Goal: Transaction & Acquisition: Purchase product/service

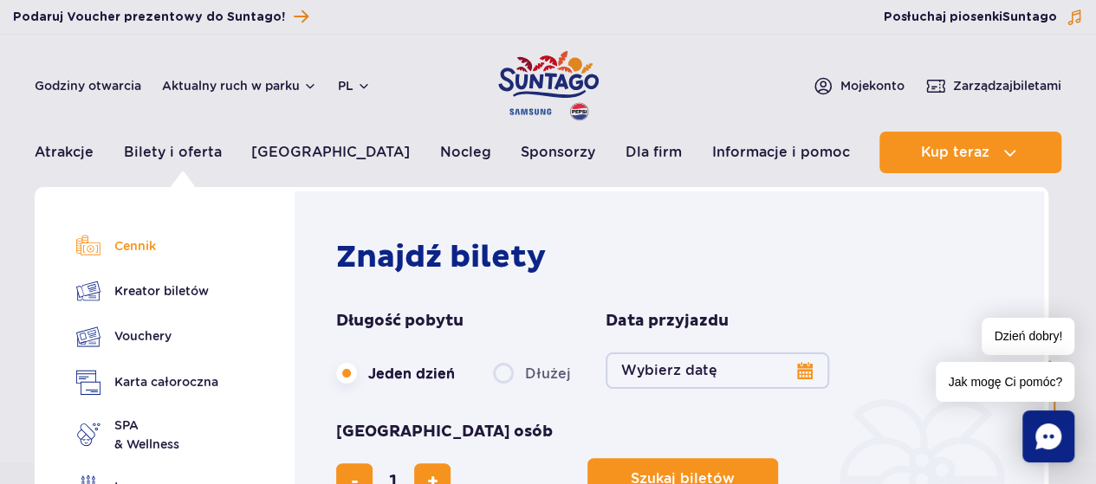
click at [150, 242] on link "Cennik" at bounding box center [147, 246] width 142 height 24
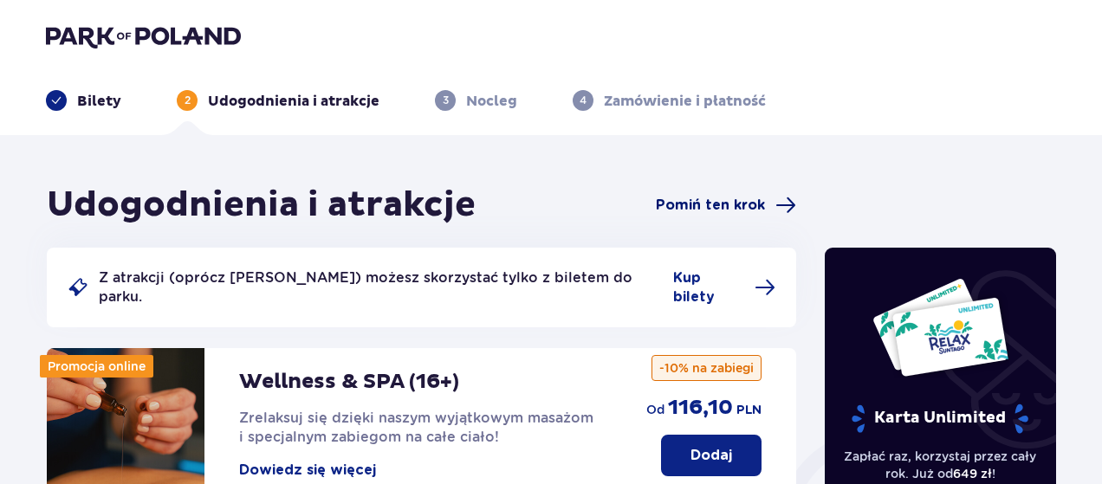
click at [731, 205] on span "Pomiń ten krok" at bounding box center [710, 205] width 109 height 19
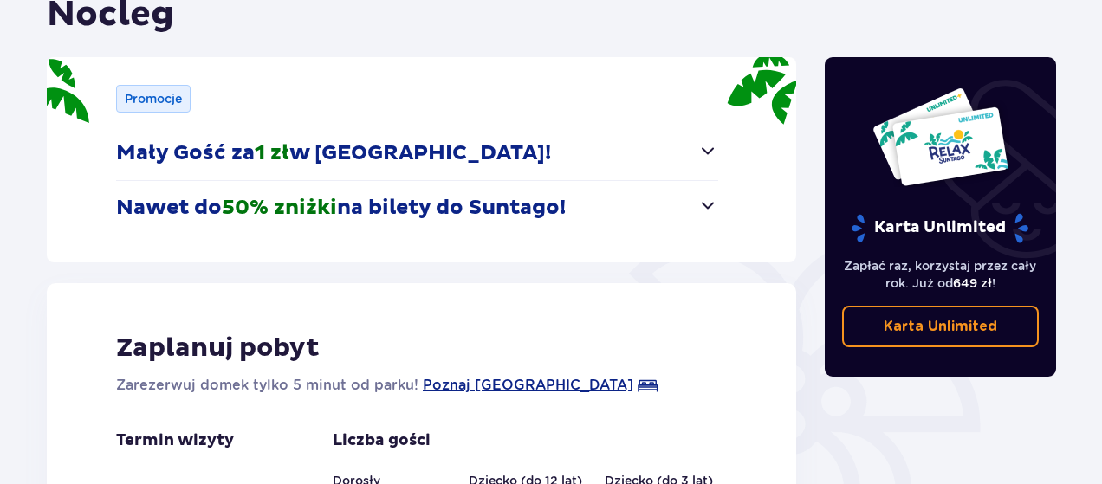
scroll to position [260, 0]
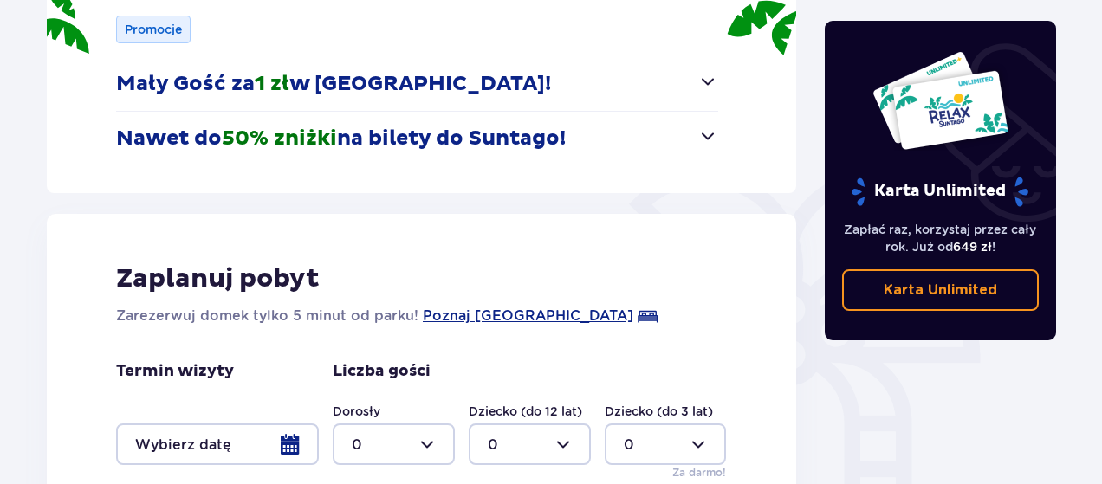
click at [232, 136] on span "50% zniżki" at bounding box center [279, 139] width 115 height 26
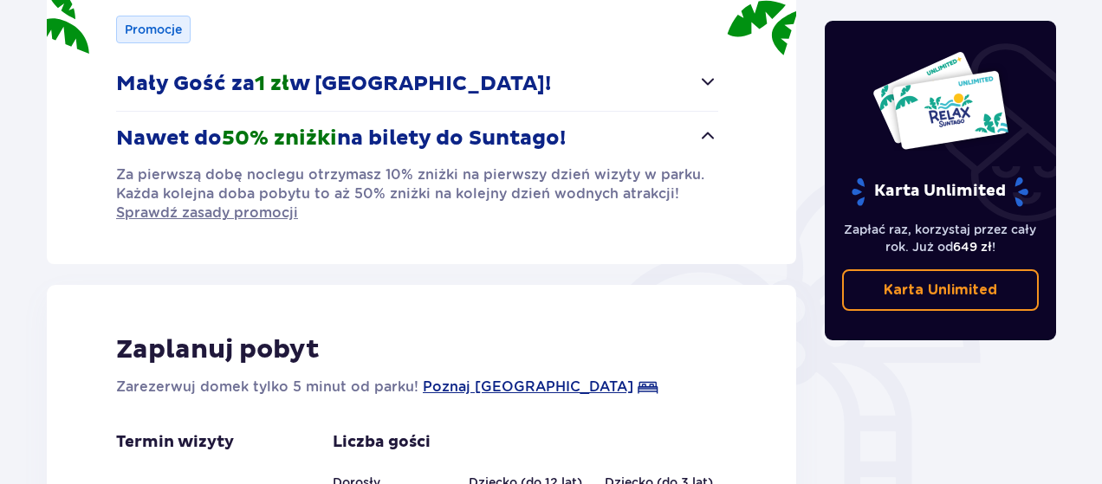
click at [232, 136] on span "50% zniżki" at bounding box center [279, 139] width 115 height 26
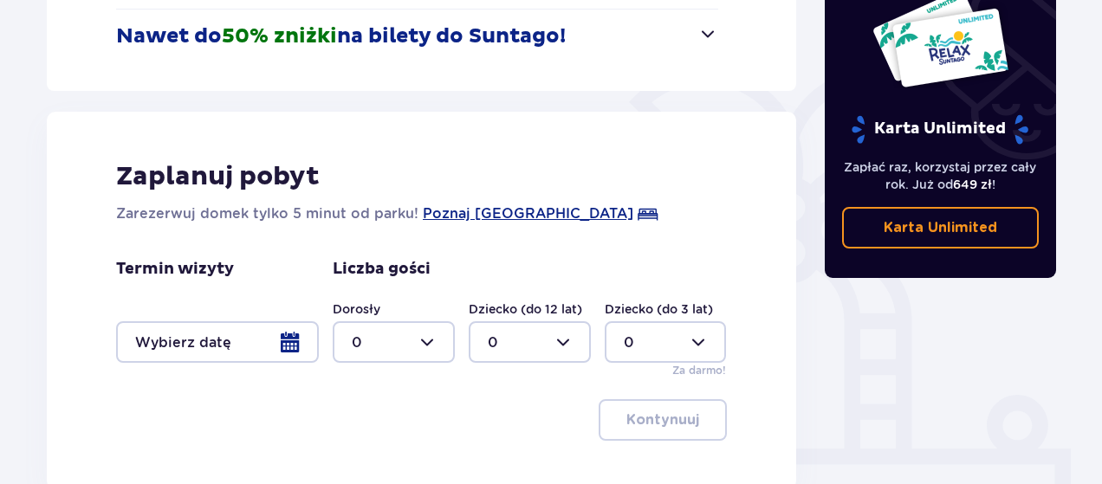
scroll to position [433, 0]
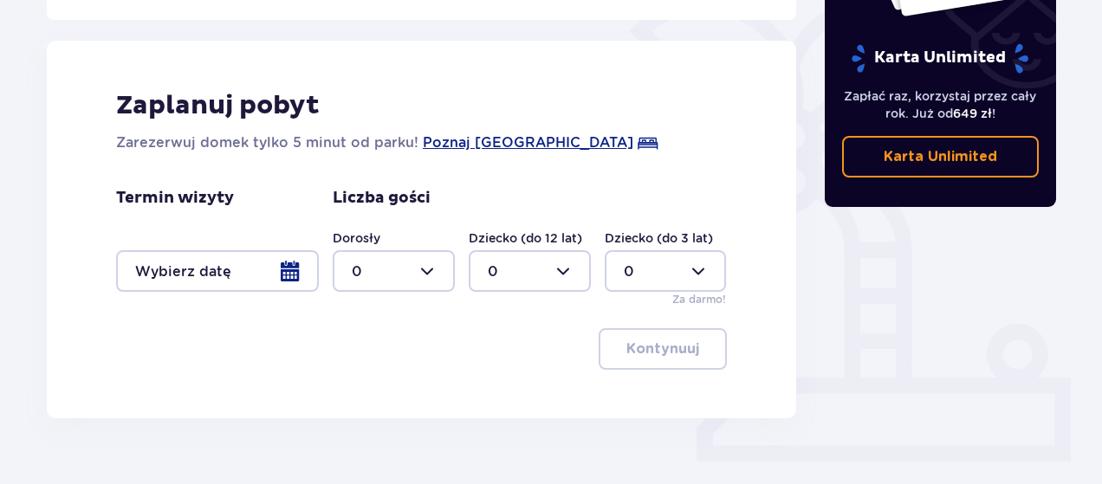
click at [296, 275] on div at bounding box center [217, 271] width 203 height 42
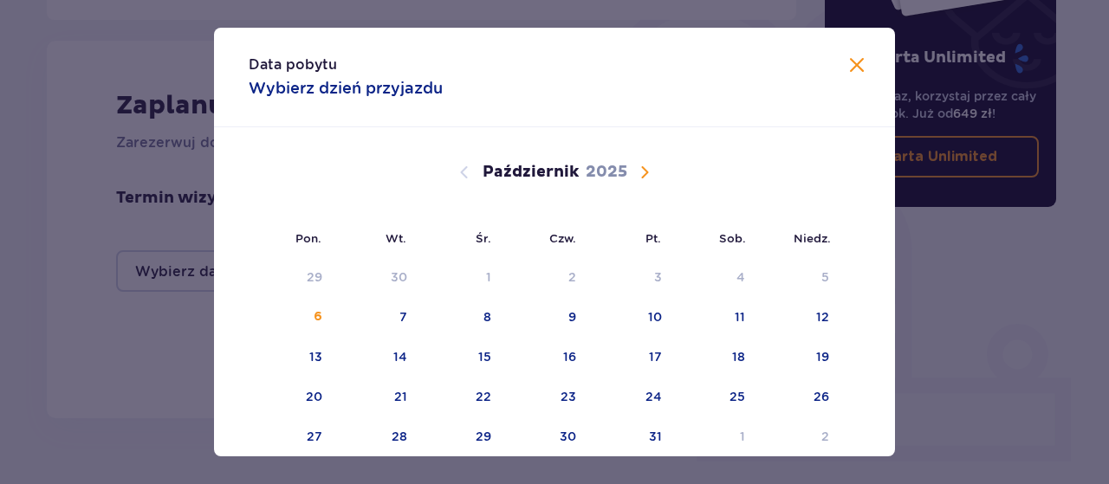
click at [656, 170] on div "Październik 2025" at bounding box center [555, 172] width 574 height 21
click at [653, 170] on div "Październik 2025" at bounding box center [555, 172] width 574 height 21
click at [649, 167] on span "Następny miesiąc" at bounding box center [644, 172] width 21 height 21
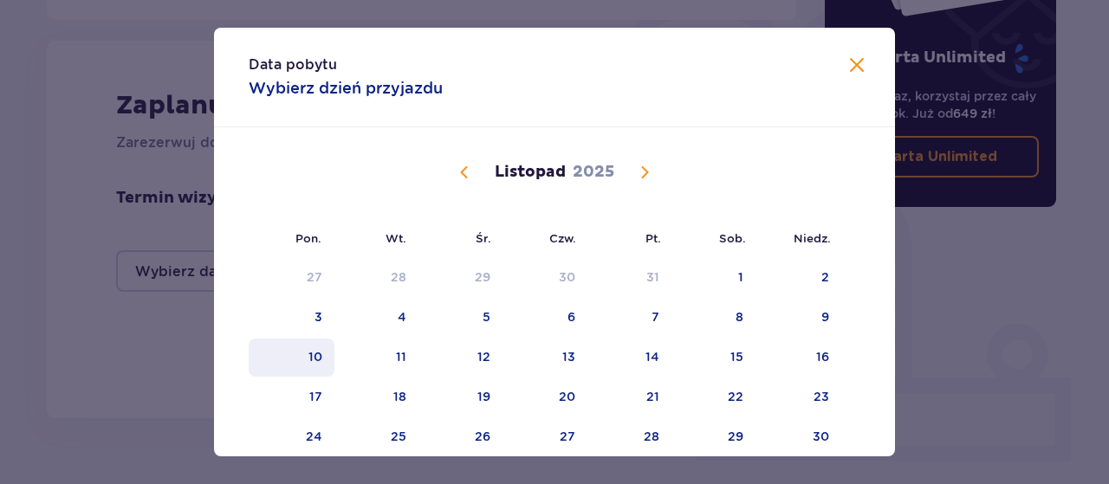
click at [326, 351] on div "10" at bounding box center [292, 358] width 86 height 38
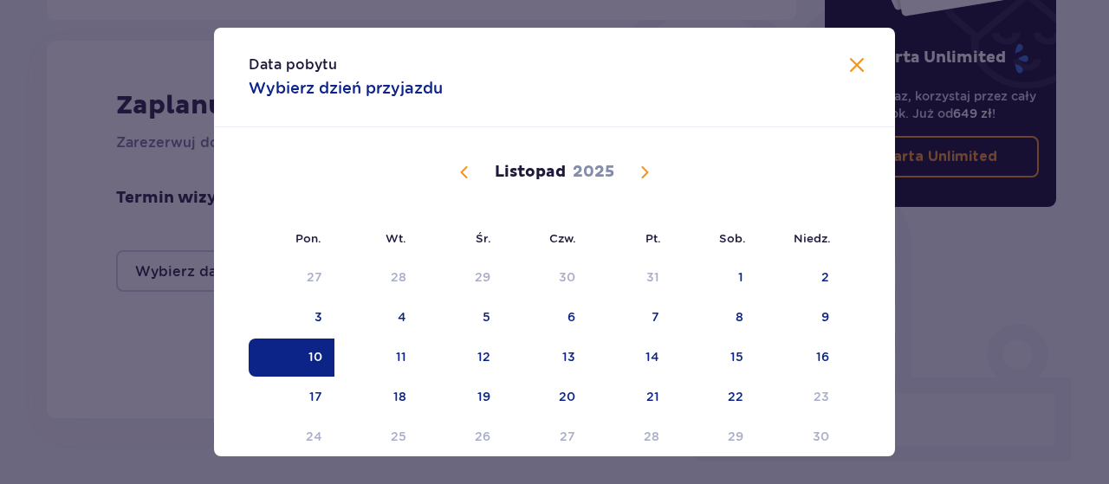
click at [847, 60] on span "Zamknij" at bounding box center [857, 65] width 21 height 21
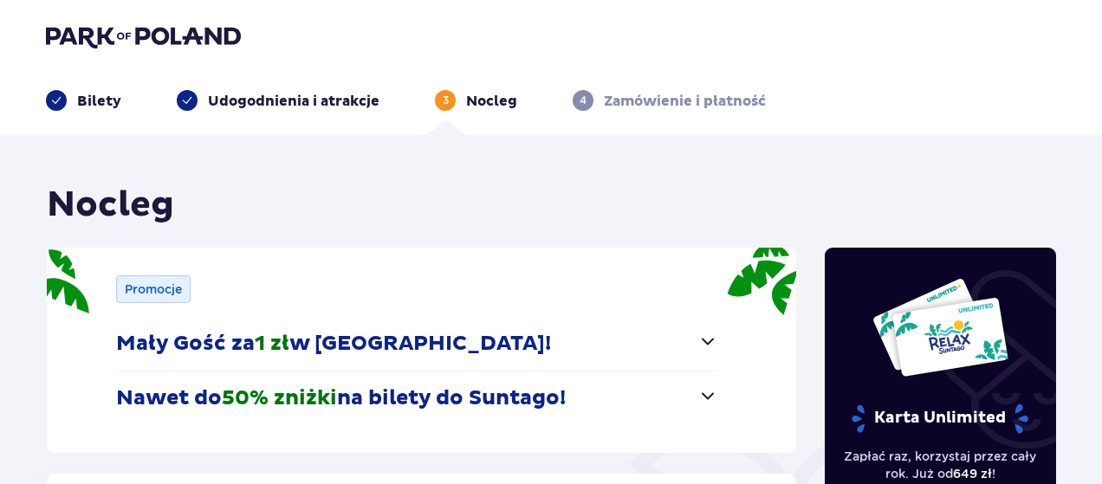
click at [68, 99] on div "Bilety" at bounding box center [83, 100] width 75 height 21
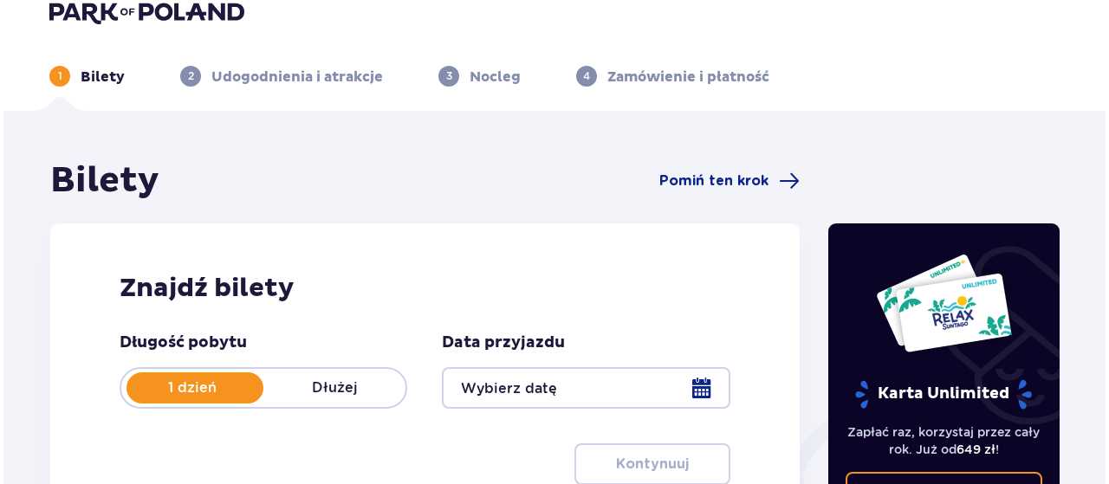
scroll to position [87, 0]
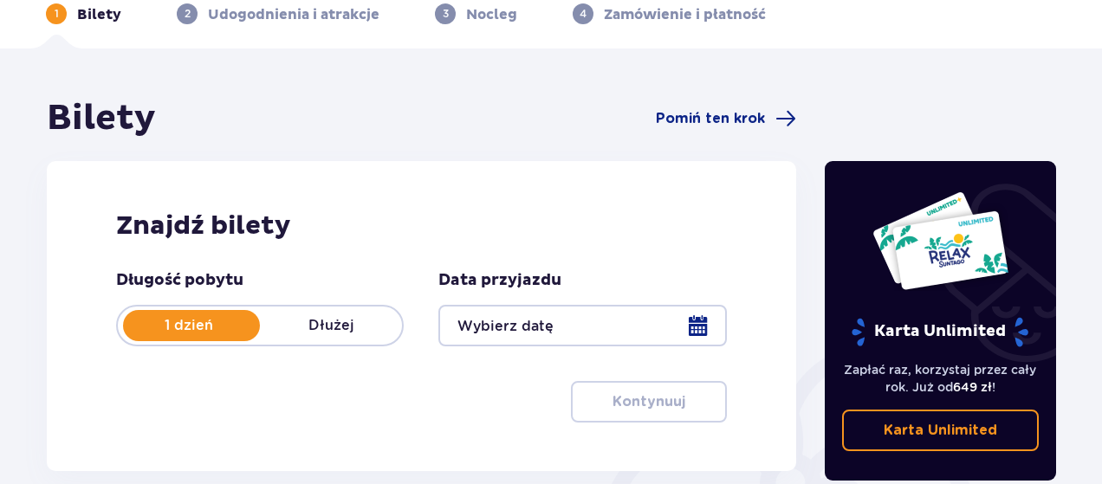
click at [526, 316] on div at bounding box center [583, 326] width 288 height 42
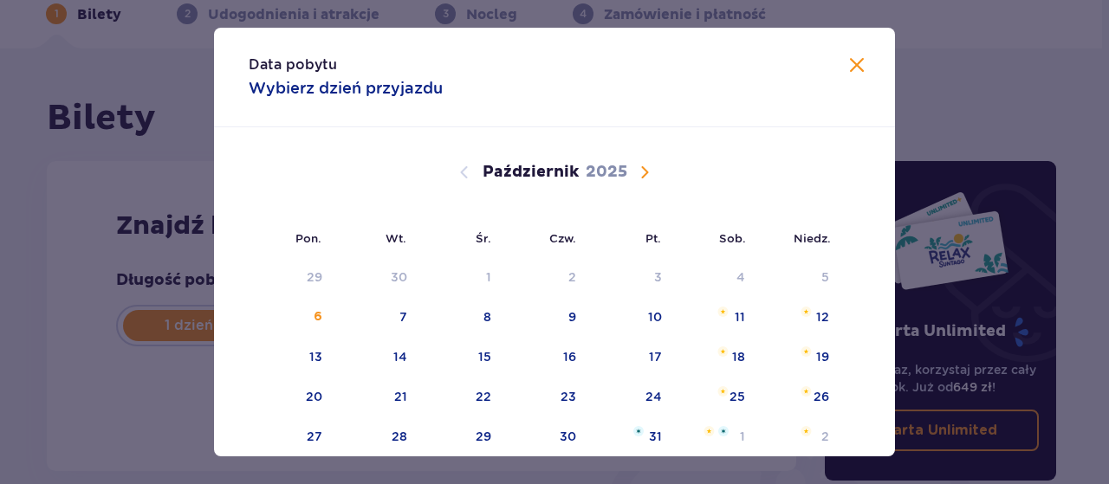
click at [645, 176] on span "Następny miesiąc" at bounding box center [644, 172] width 21 height 21
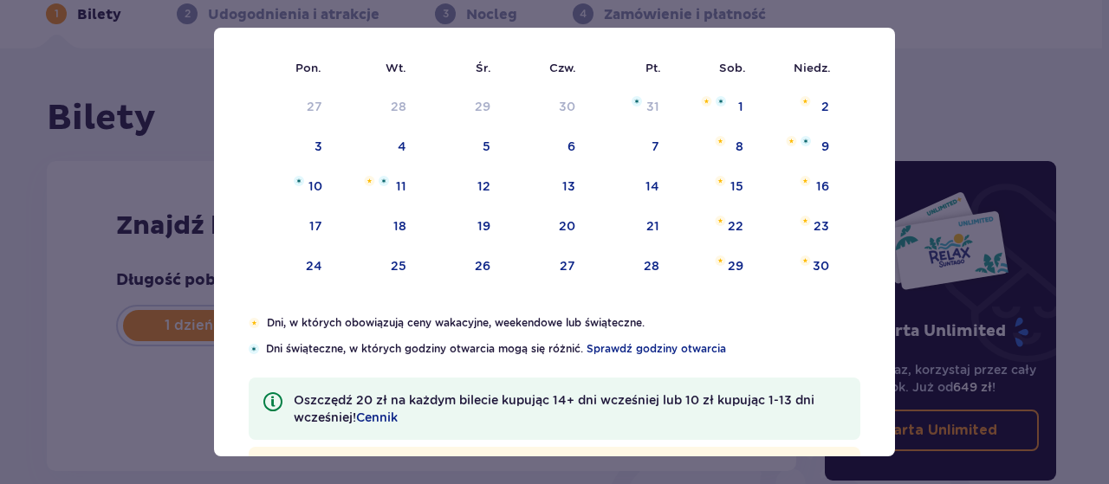
scroll to position [84, 0]
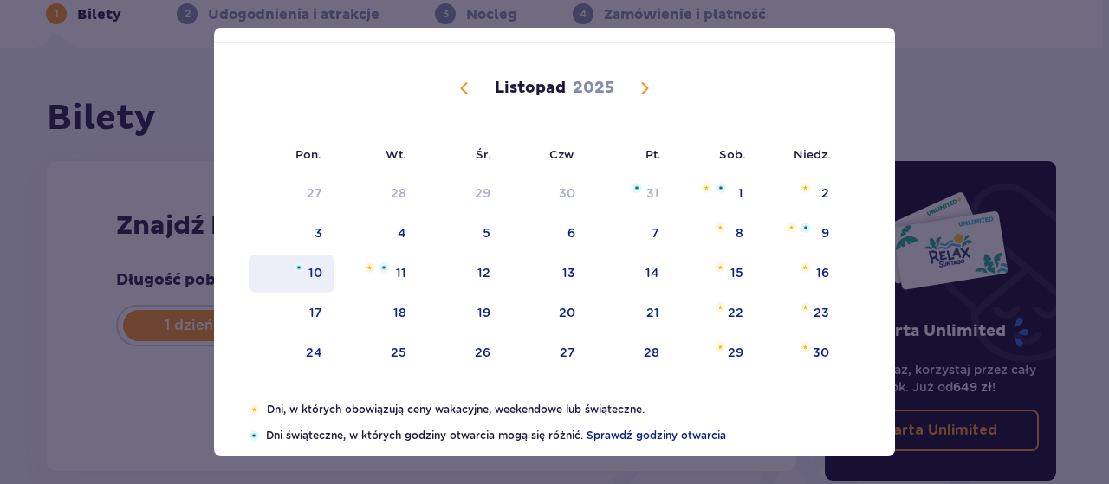
click at [319, 273] on div "10" at bounding box center [292, 274] width 86 height 38
type input "10.11.25"
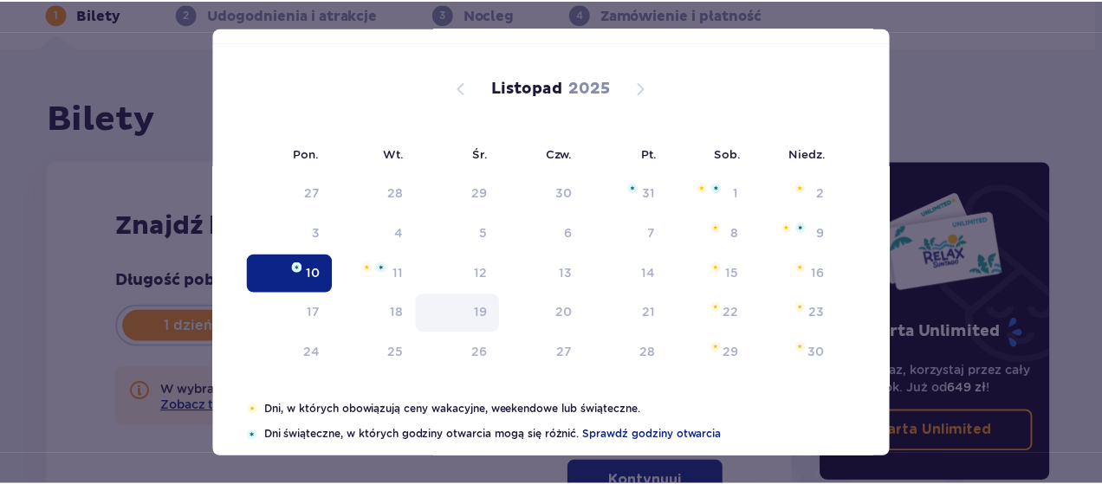
scroll to position [221, 0]
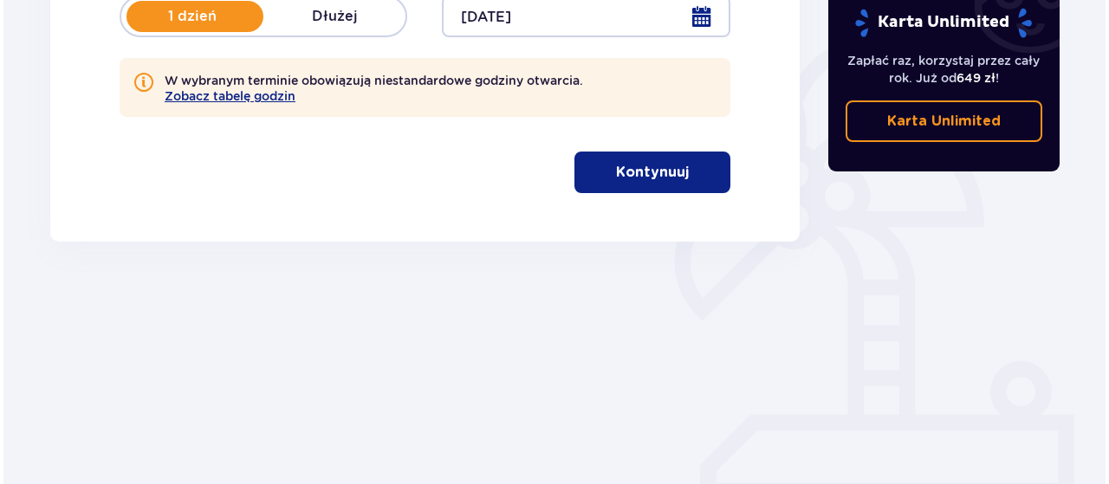
scroll to position [399, 0]
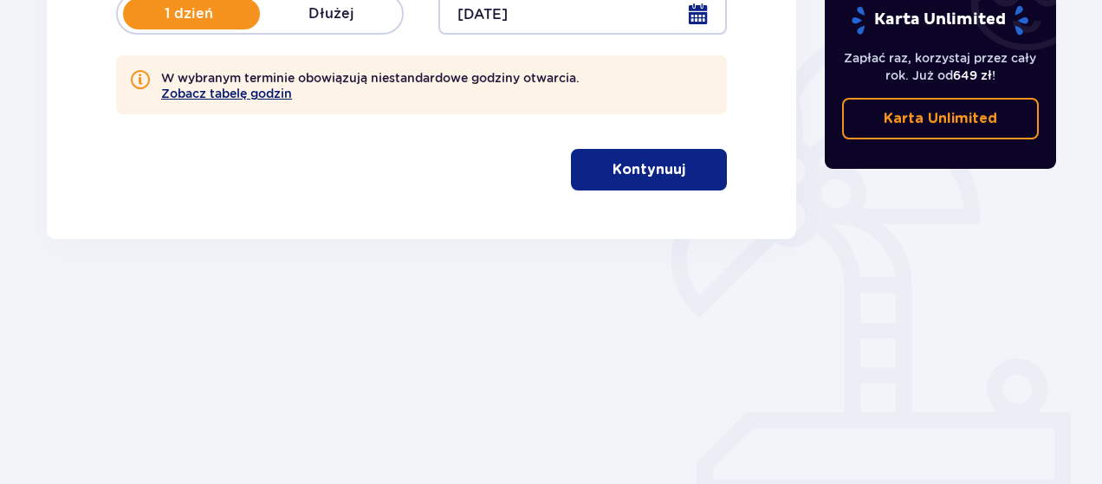
click at [231, 99] on button "Zobacz tabelę godzin" at bounding box center [226, 94] width 131 height 14
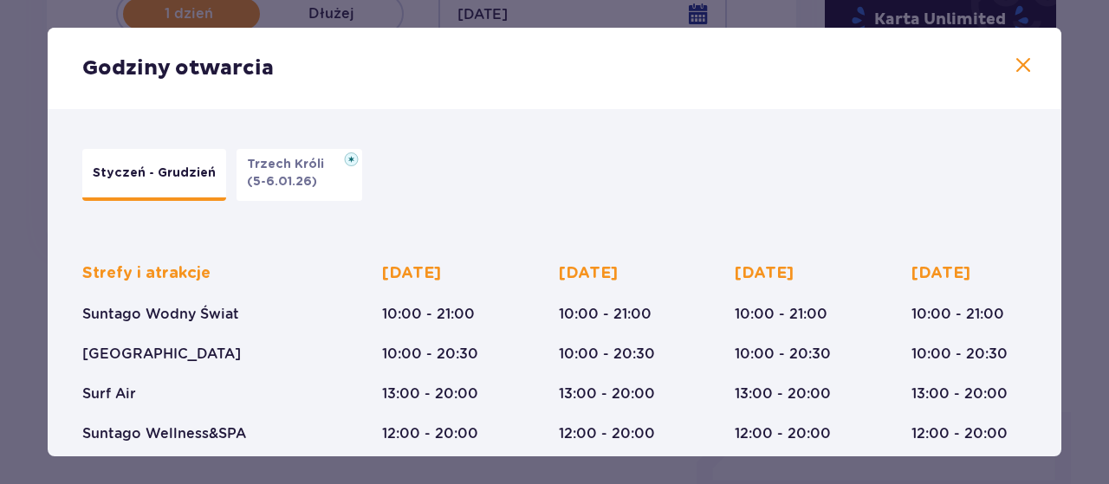
click at [295, 171] on p "Trzech Króli" at bounding box center [291, 164] width 88 height 17
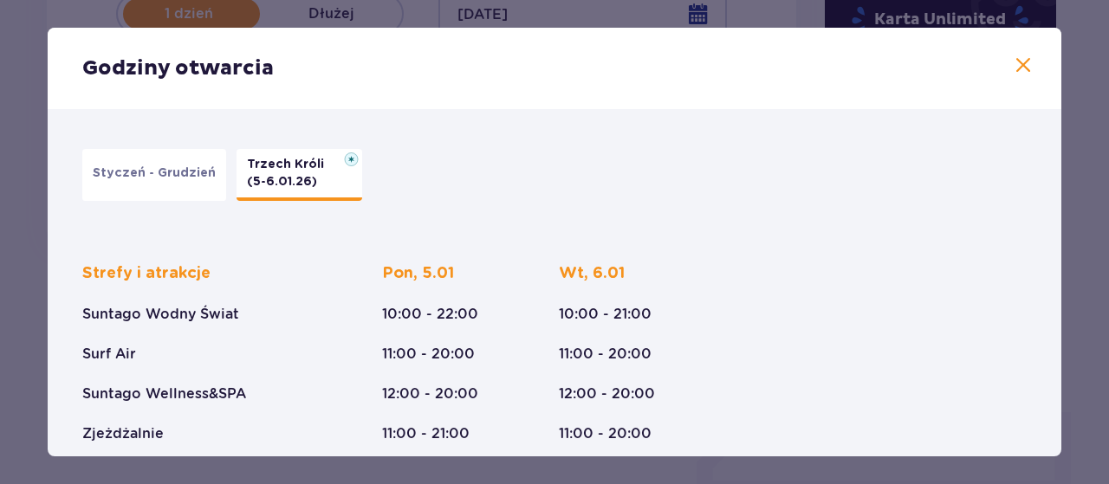
click at [180, 168] on p "Styczeń - Grudzień" at bounding box center [154, 173] width 123 height 17
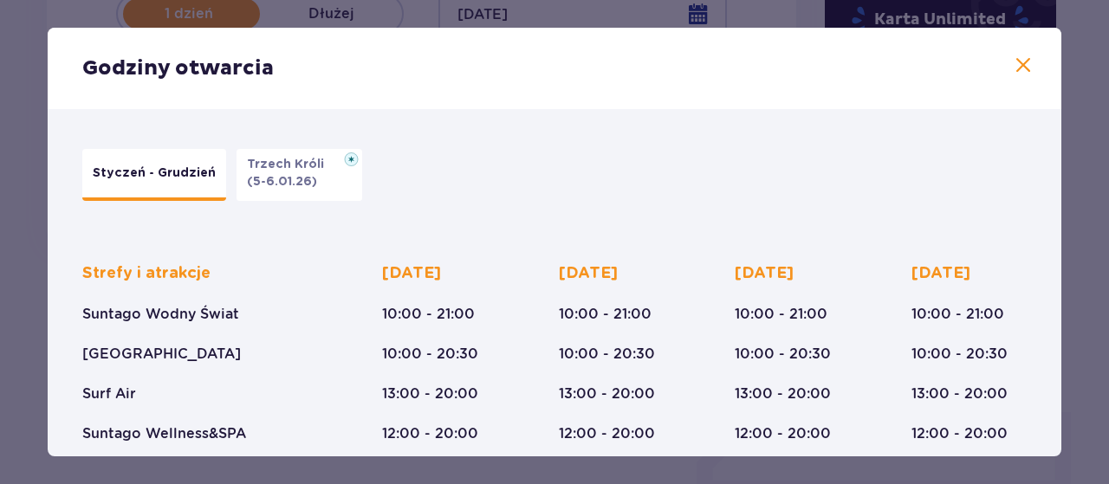
click at [350, 144] on div "Styczeń - Grudzień Trzech Króli (5-6.01.26)" at bounding box center [546, 174] width 945 height 69
click at [315, 159] on p "Trzech Króli" at bounding box center [291, 164] width 88 height 17
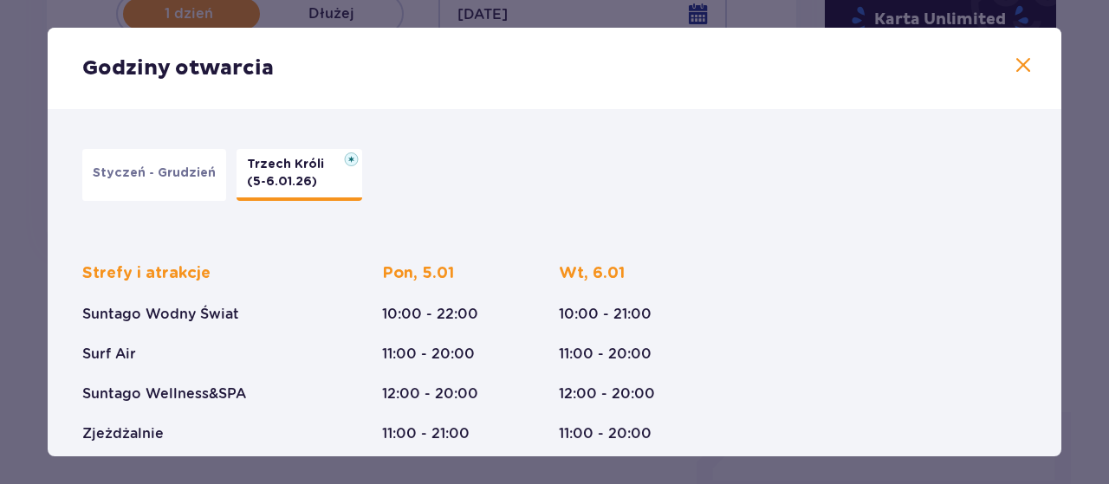
click at [204, 166] on p "Styczeń - Grudzień" at bounding box center [154, 173] width 123 height 17
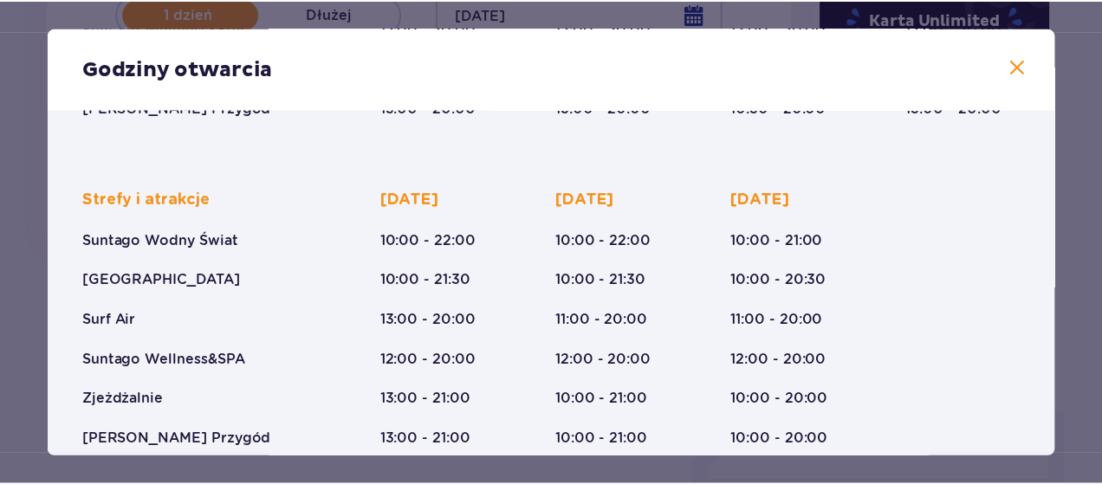
scroll to position [432, 0]
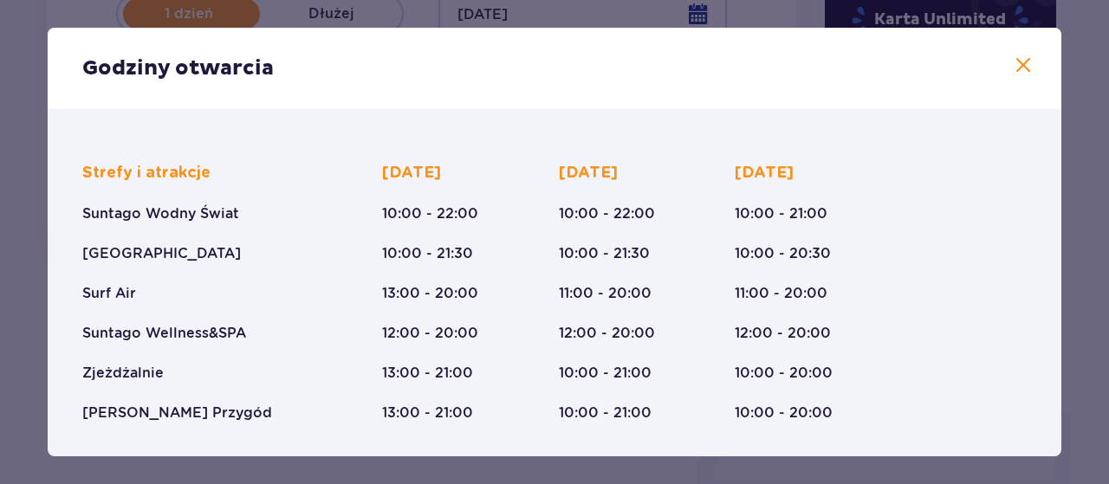
click at [1000, 68] on div "Godziny otwarcia" at bounding box center [555, 68] width 1014 height 81
click at [1031, 62] on div "Godziny otwarcia" at bounding box center [555, 68] width 1014 height 81
click at [1022, 57] on span at bounding box center [1023, 65] width 21 height 21
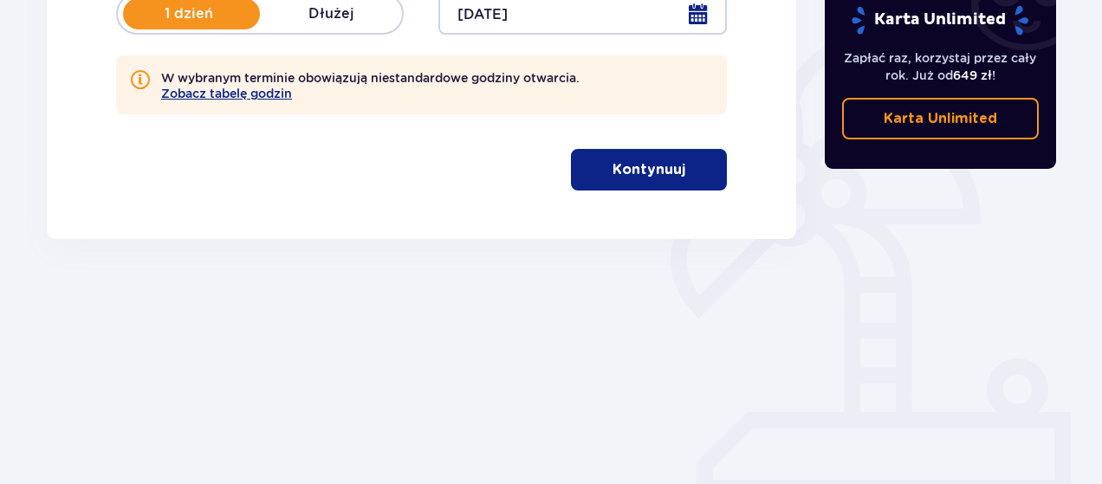
scroll to position [225, 0]
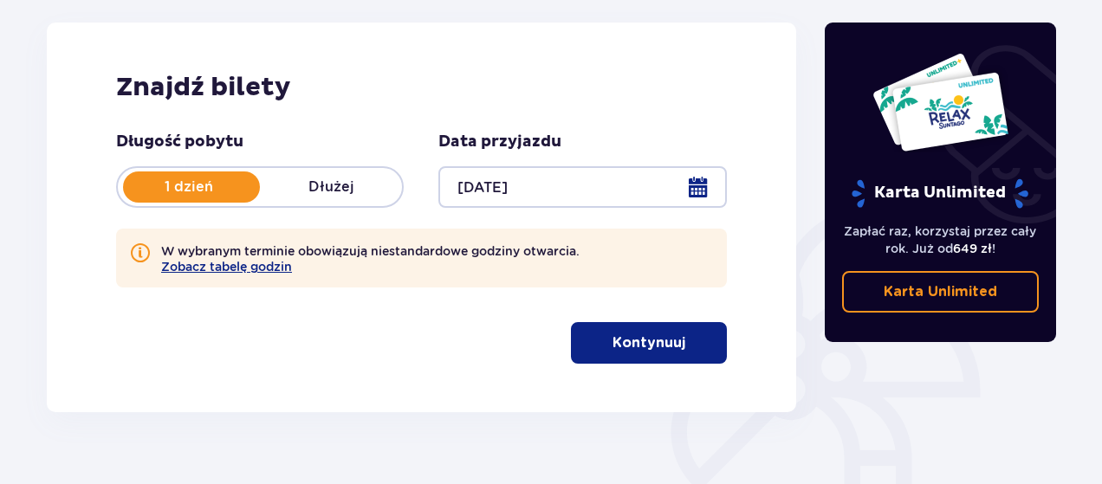
click at [653, 347] on p "Kontynuuj" at bounding box center [649, 343] width 73 height 19
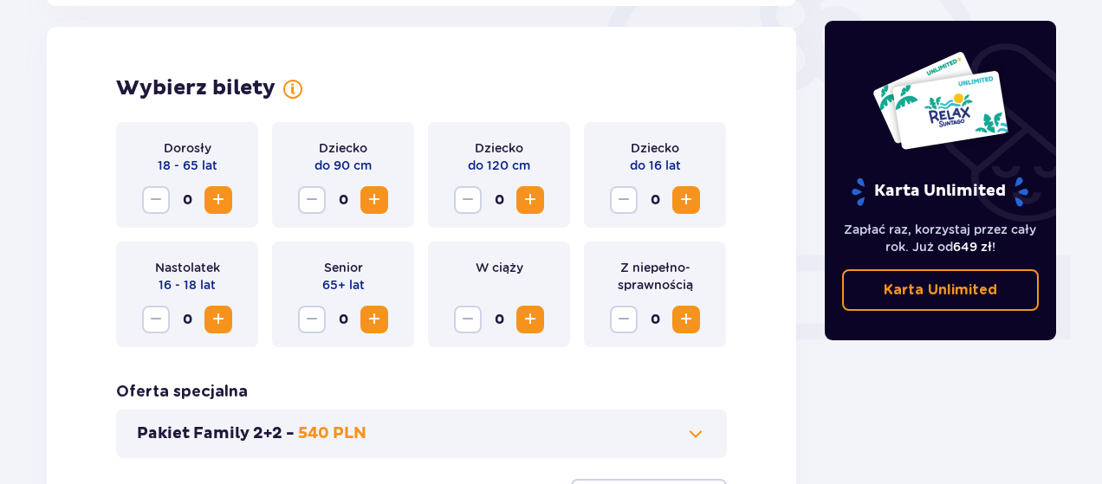
scroll to position [562, 0]
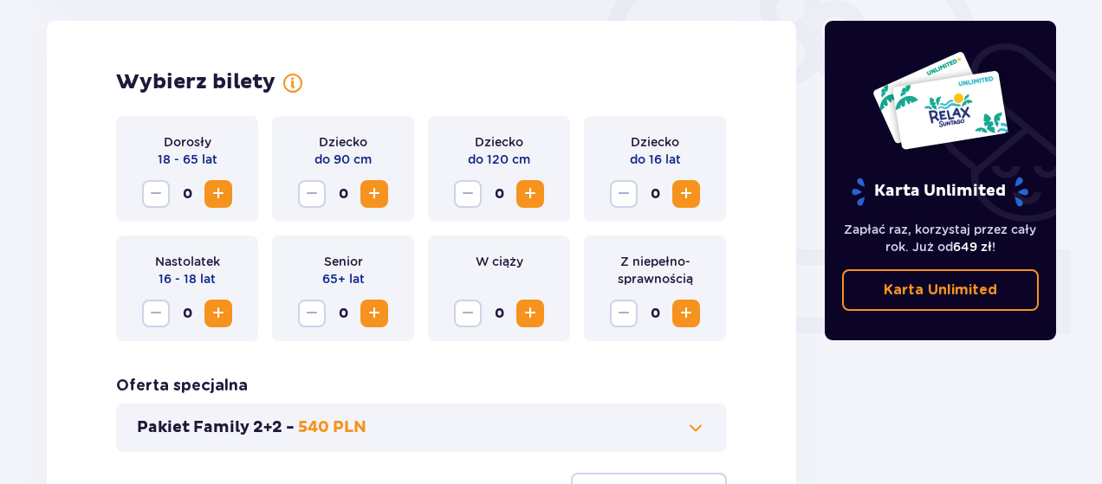
click at [224, 192] on span "Zwiększ" at bounding box center [218, 194] width 21 height 21
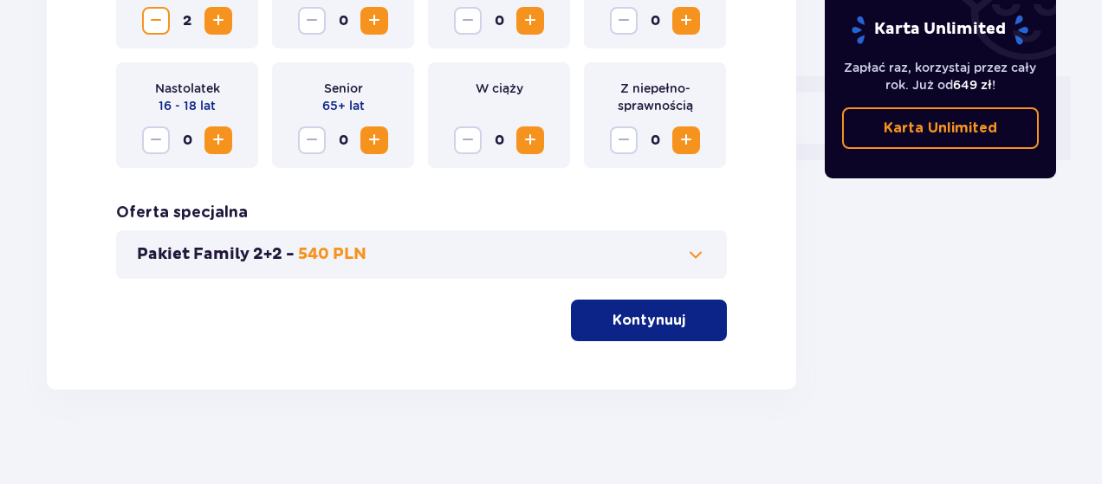
scroll to position [648, 0]
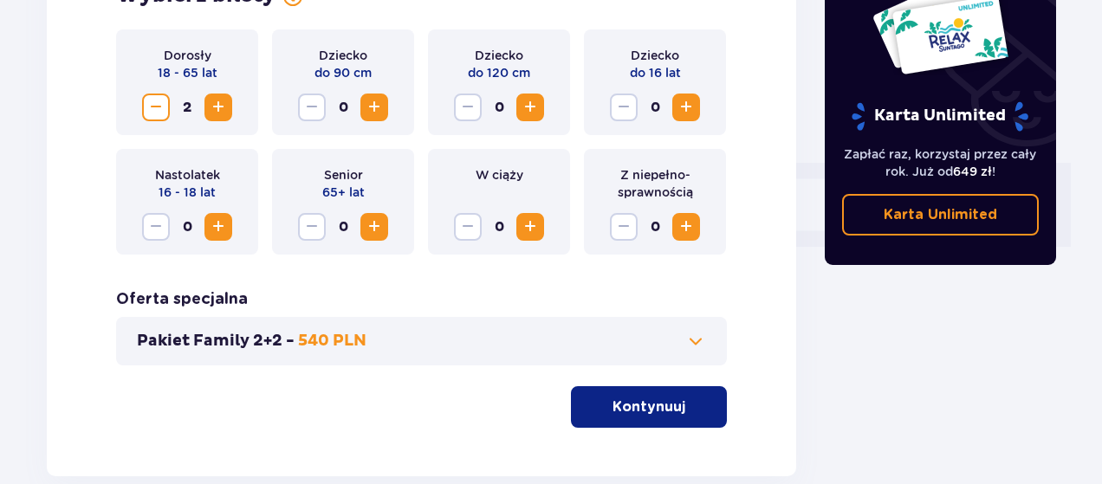
click at [314, 334] on p "540 PLN" at bounding box center [332, 341] width 68 height 21
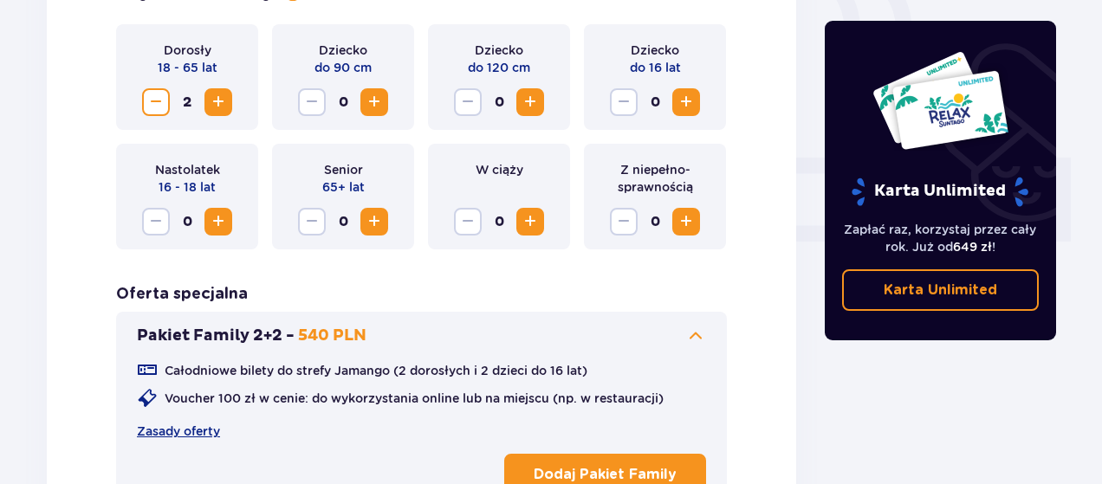
scroll to position [734, 0]
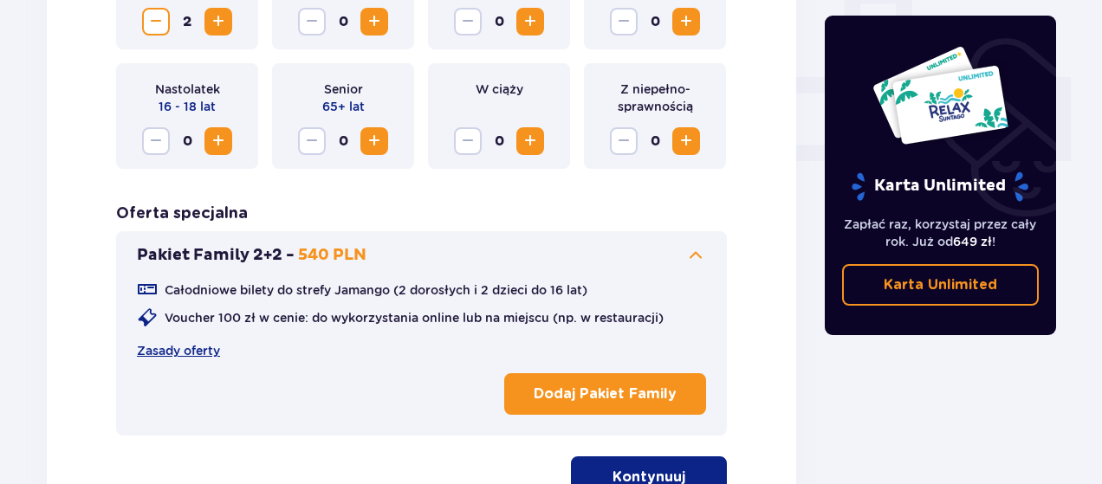
click at [322, 256] on p "540 PLN" at bounding box center [332, 255] width 68 height 21
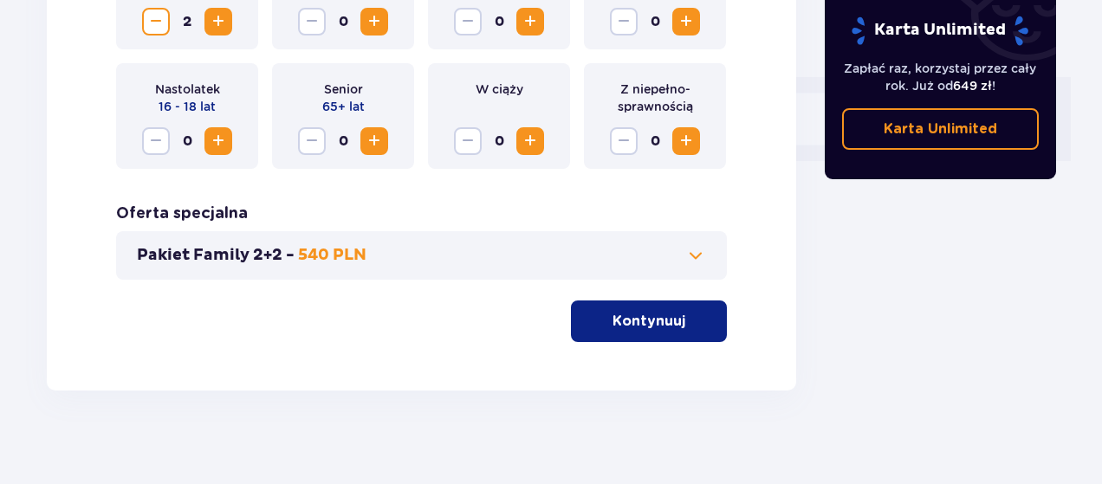
click at [629, 322] on p "Kontynuuj" at bounding box center [649, 321] width 73 height 19
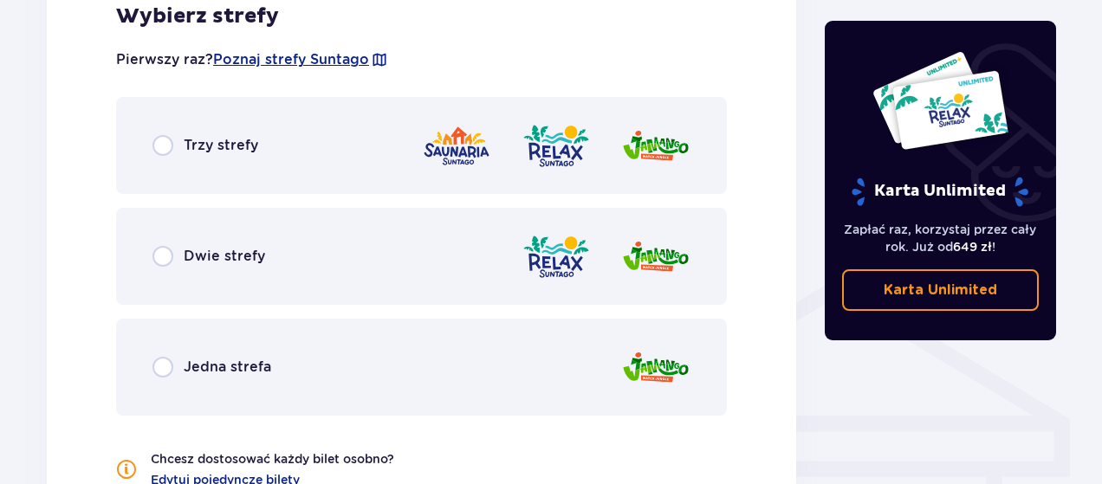
click at [231, 239] on div "Dwie strefy" at bounding box center [421, 256] width 611 height 97
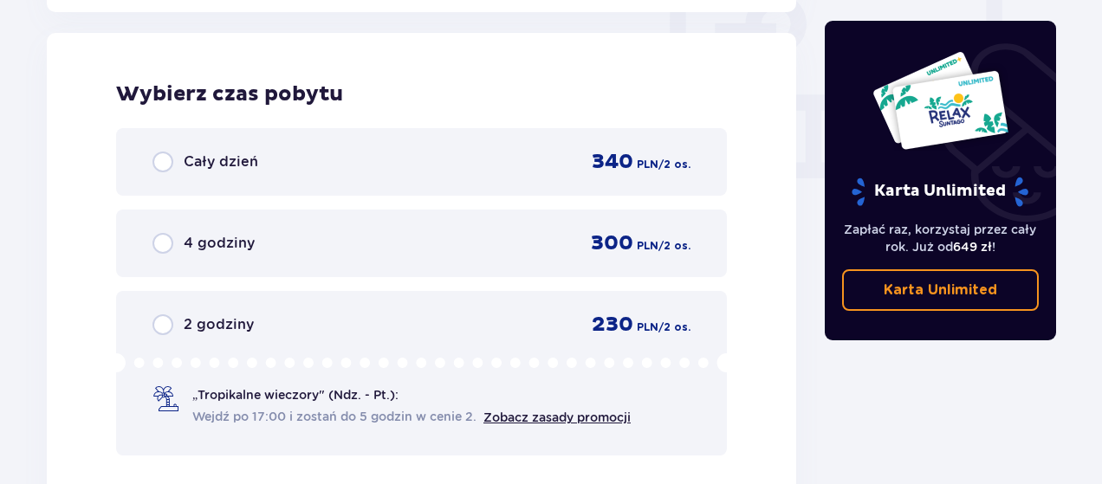
scroll to position [1653, 0]
click at [354, 227] on div "4 godziny 300 PLN / 2 os." at bounding box center [421, 245] width 611 height 68
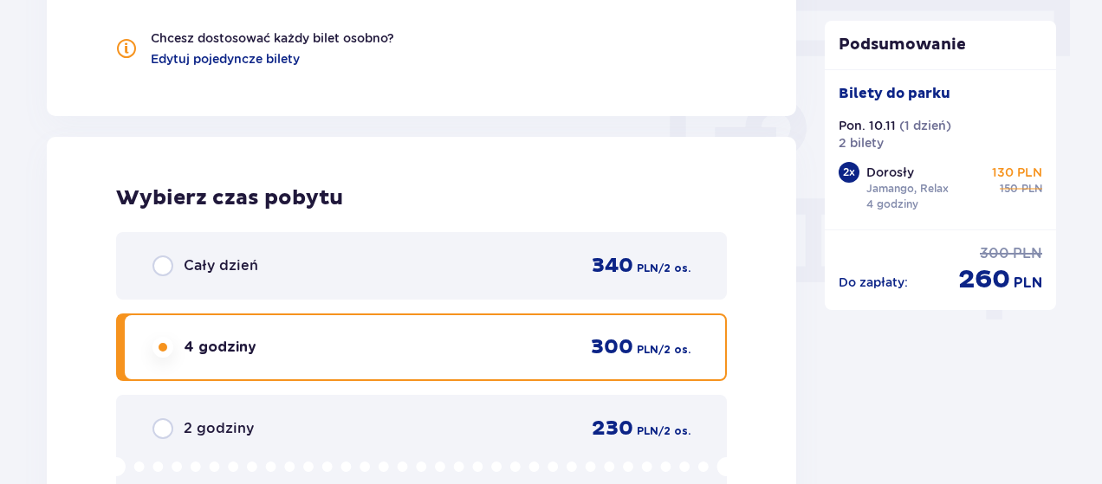
scroll to position [1576, 0]
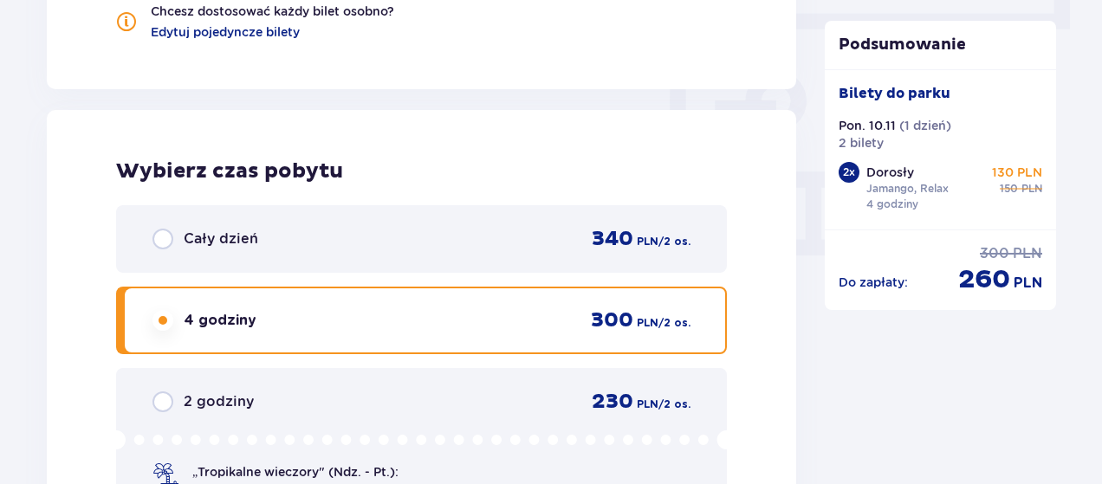
click at [315, 237] on div "Cały dzień 340 PLN / 2 os." at bounding box center [422, 239] width 538 height 26
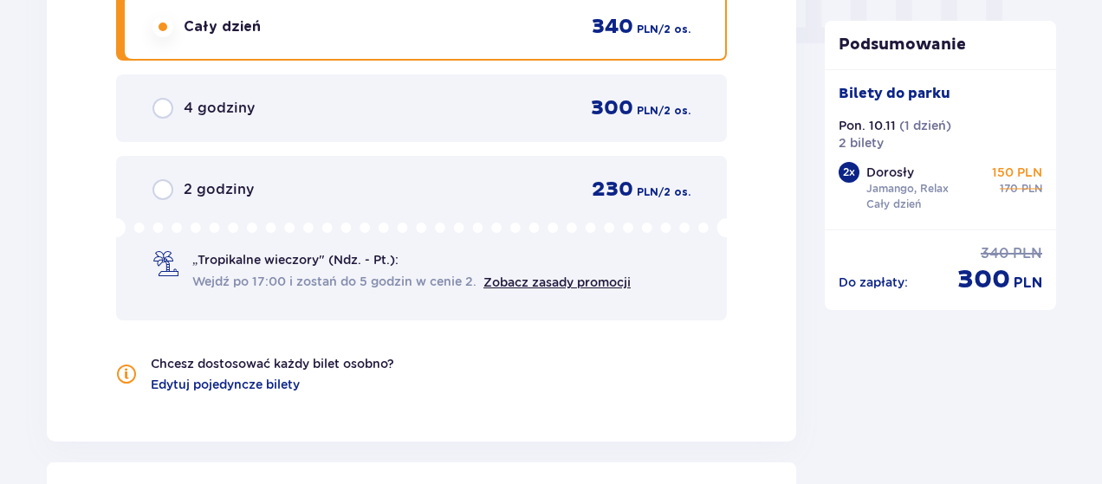
scroll to position [1750, 0]
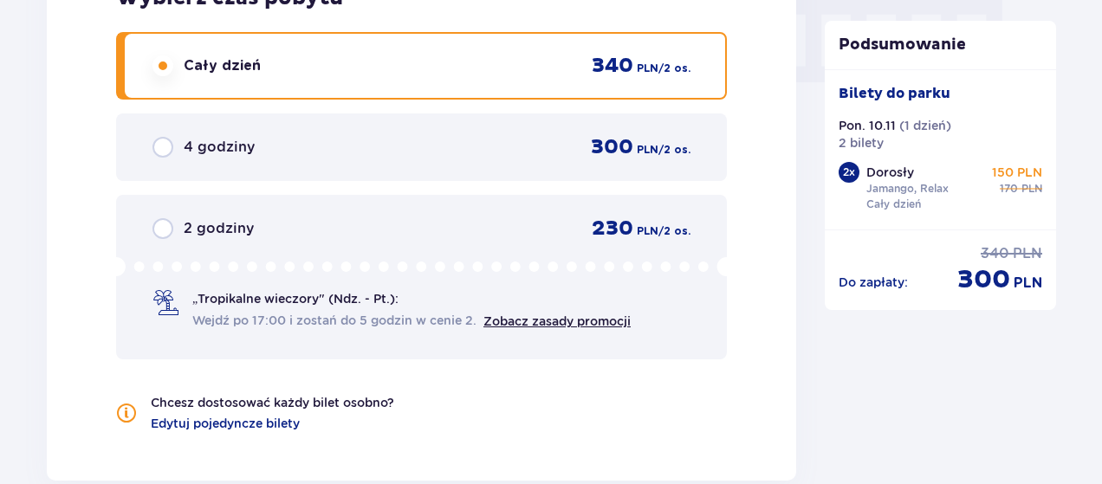
click at [322, 140] on div "4 godziny 300 PLN / 2 os." at bounding box center [422, 147] width 538 height 26
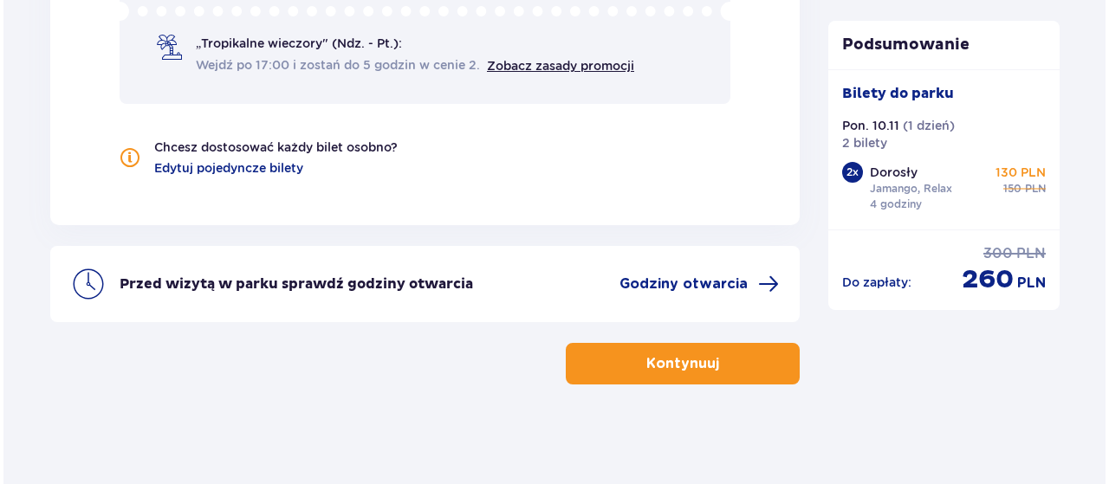
scroll to position [2010, 0]
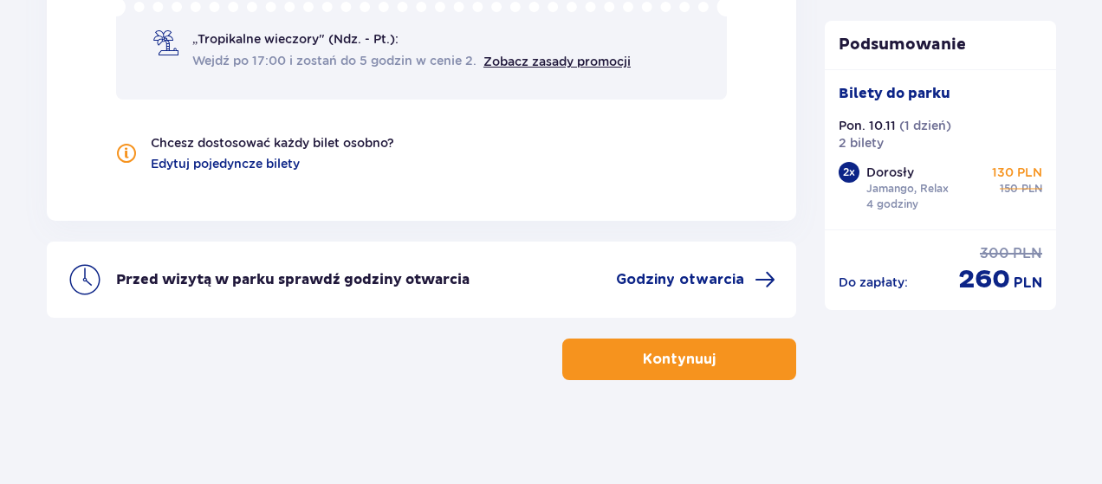
click at [428, 273] on p "Przed wizytą w parku sprawdź godziny otwarcia" at bounding box center [293, 279] width 354 height 19
click at [636, 272] on span "Godziny otwarcia" at bounding box center [680, 279] width 128 height 19
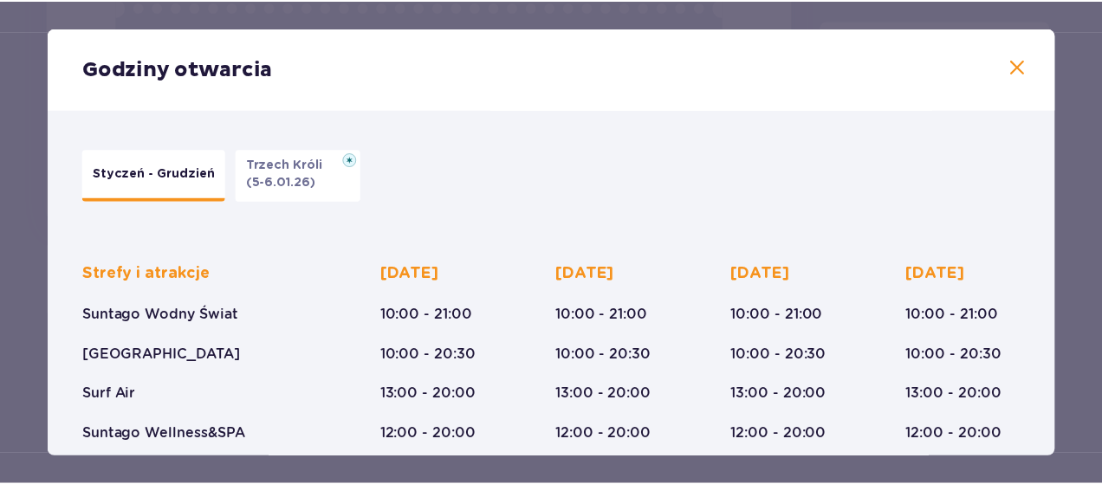
scroll to position [173, 0]
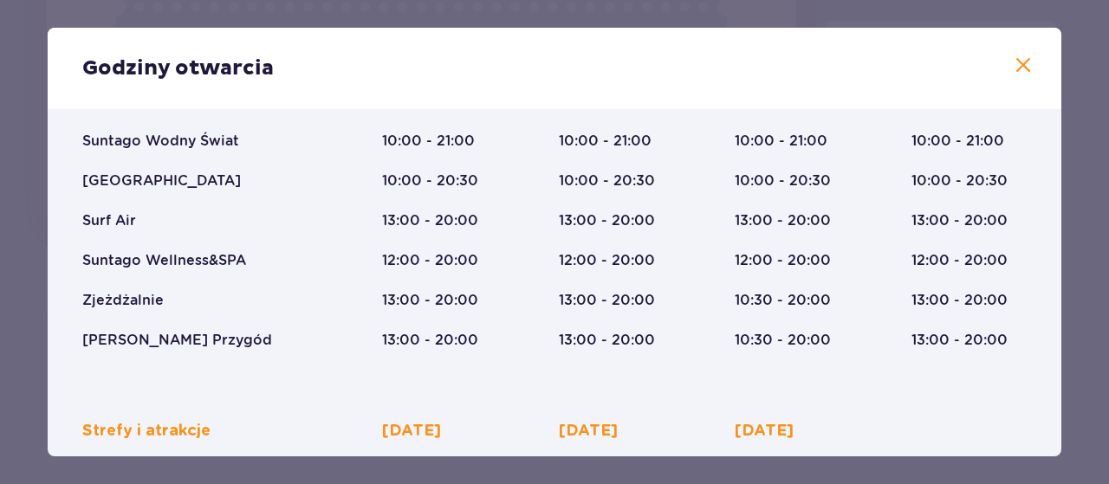
click at [1019, 56] on span at bounding box center [1023, 65] width 21 height 21
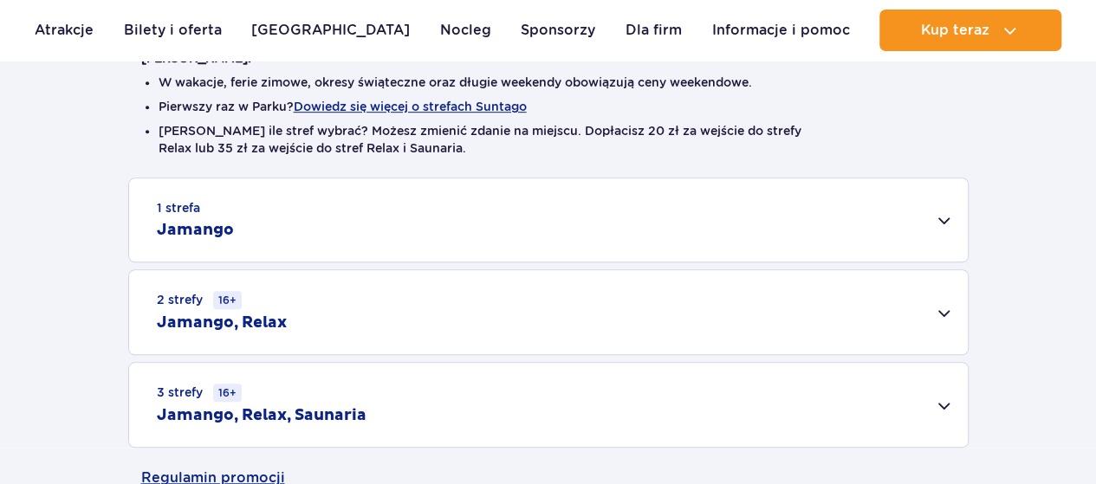
scroll to position [520, 0]
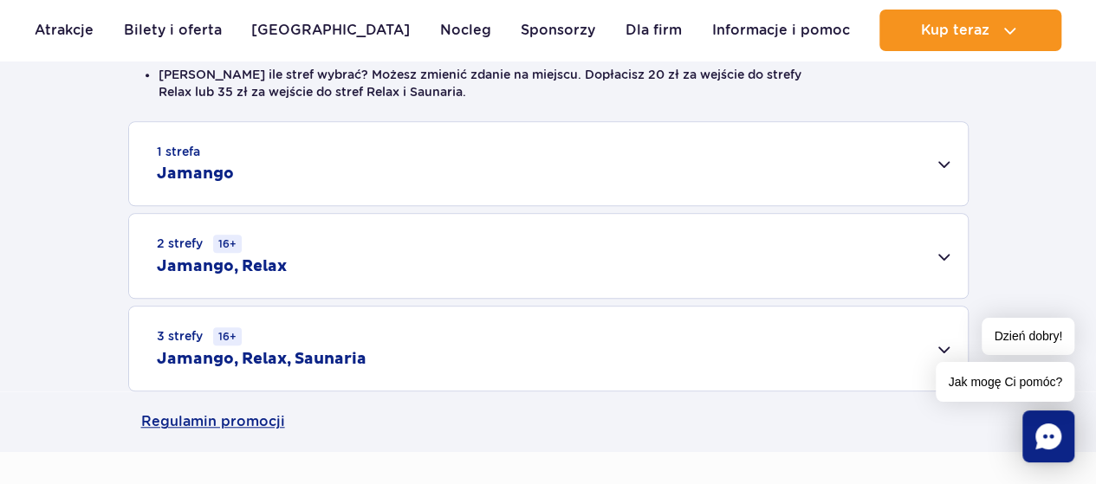
drag, startPoint x: 199, startPoint y: 283, endPoint x: 198, endPoint y: 274, distance: 8.8
click at [198, 275] on div "2 strefy 16+ Jamango, Relax" at bounding box center [548, 256] width 839 height 84
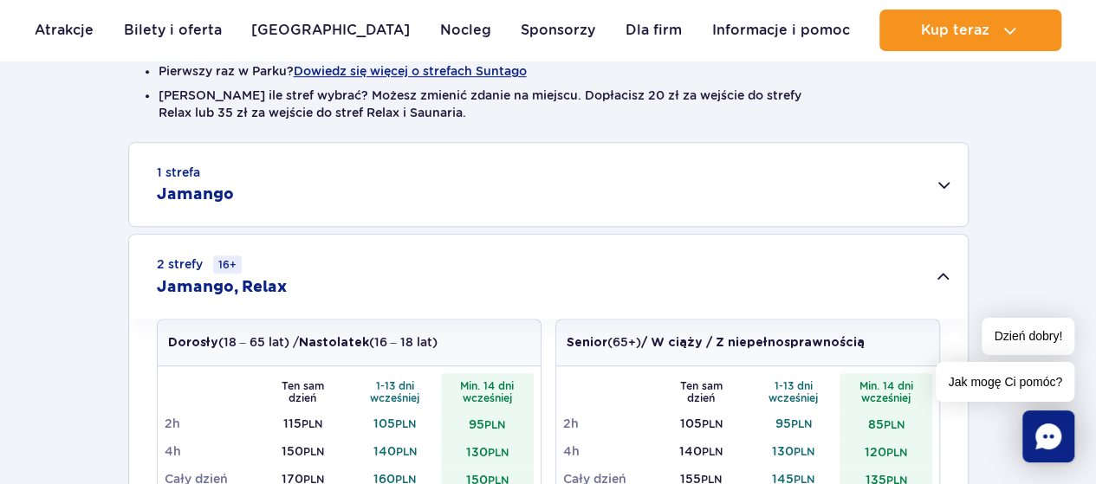
scroll to position [607, 0]
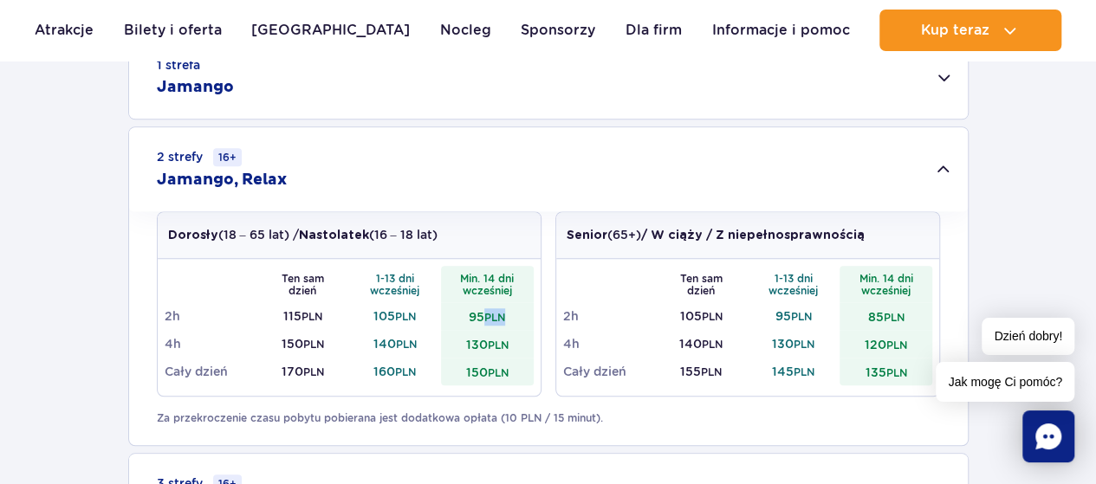
drag, startPoint x: 480, startPoint y: 308, endPoint x: 506, endPoint y: 308, distance: 26.0
click at [506, 308] on td "95 PLN" at bounding box center [487, 316] width 93 height 28
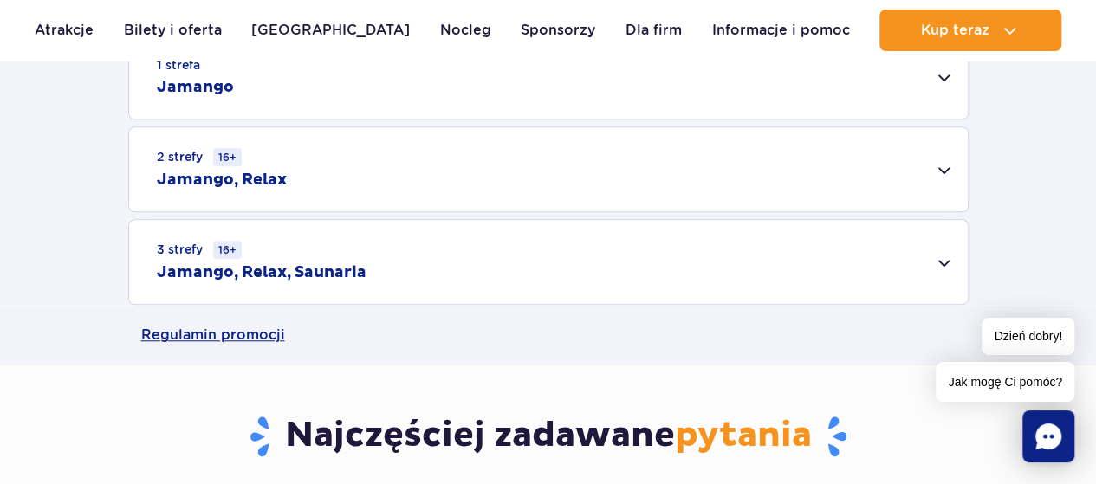
click at [498, 305] on div "1 strefa Jamango Dorosły (18 – 65 lat) / Nastolatek (16 – 18 lat) Ten sam dzień…" at bounding box center [548, 170] width 1096 height 270
click at [423, 146] on div "2 strefy 16+ Jamango, Relax" at bounding box center [548, 169] width 839 height 84
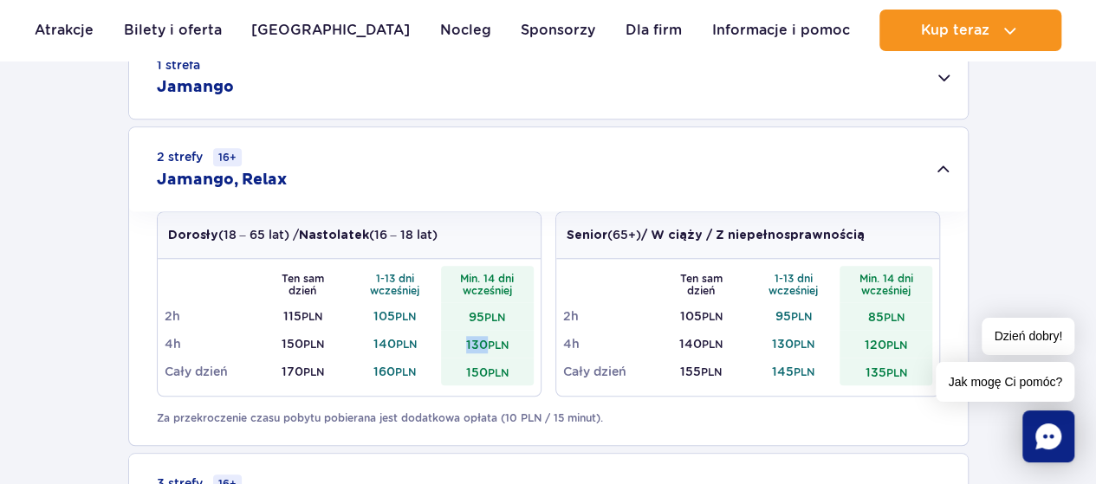
drag, startPoint x: 461, startPoint y: 344, endPoint x: 485, endPoint y: 342, distance: 24.3
click at [485, 342] on td "130 PLN" at bounding box center [487, 344] width 93 height 28
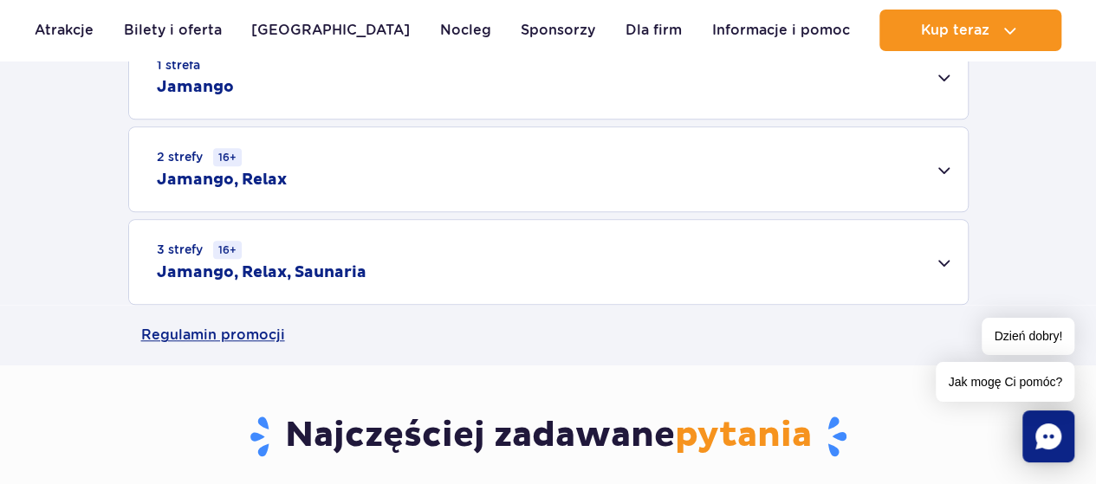
click at [485, 342] on td "130 PLN" at bounding box center [487, 344] width 93 height 28
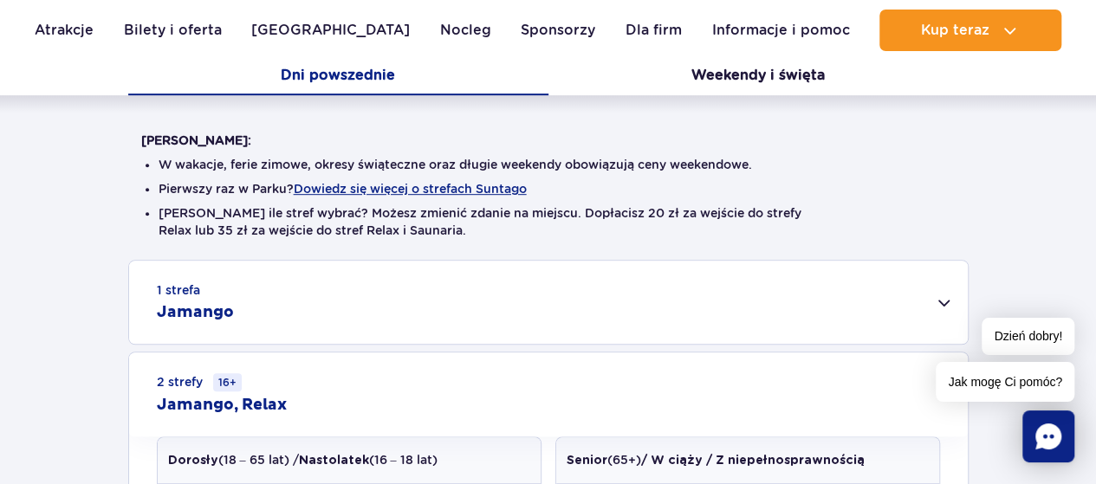
scroll to position [347, 0]
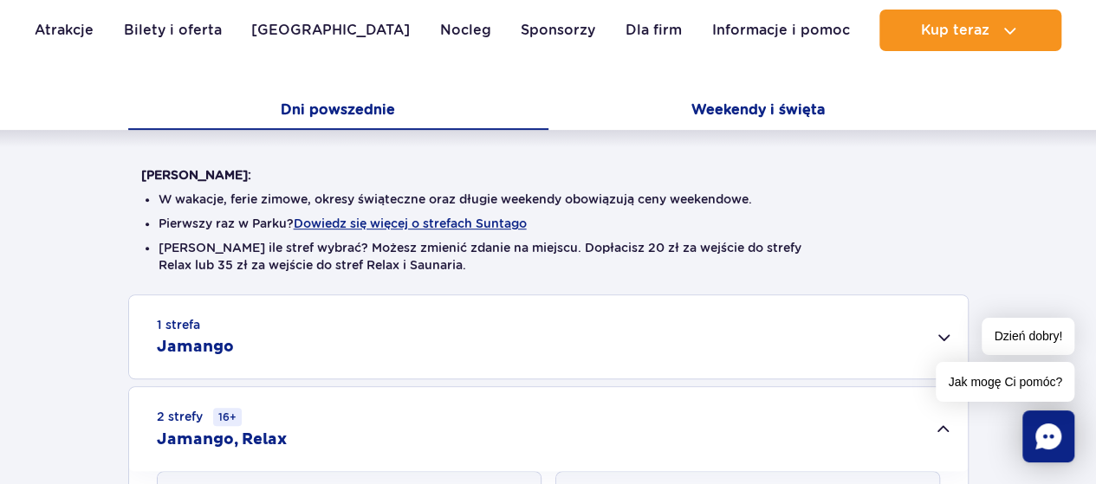
click at [671, 128] on button "Weekendy i święta" at bounding box center [759, 112] width 420 height 36
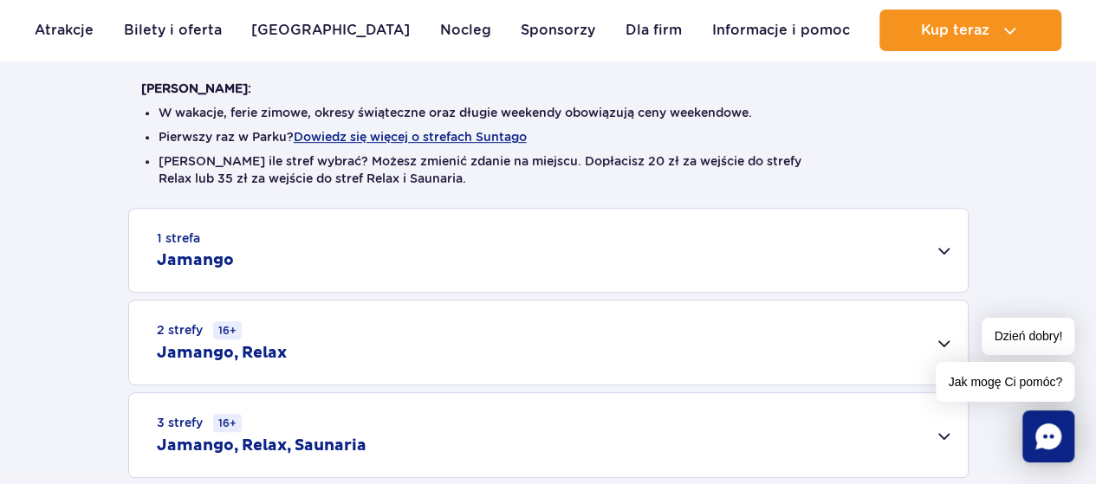
scroll to position [607, 0]
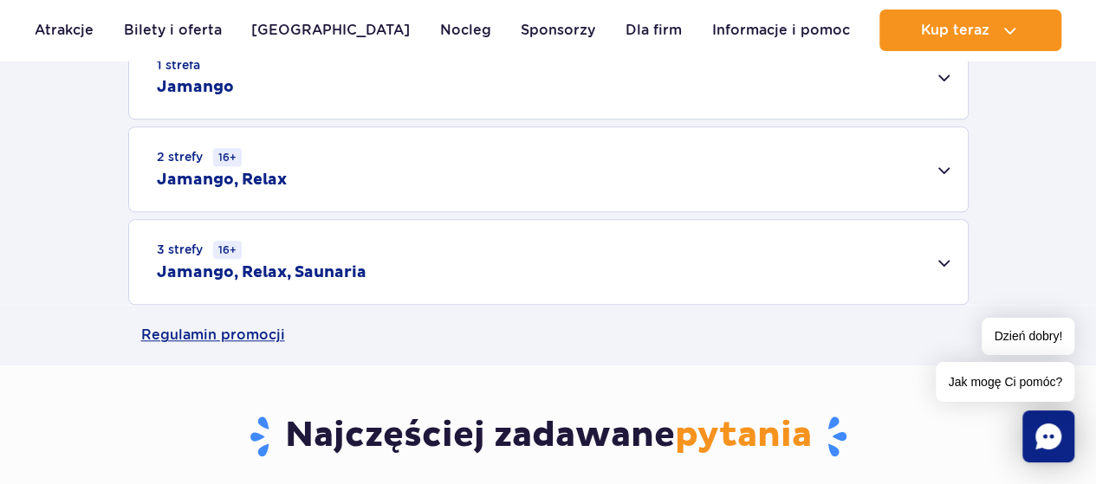
click at [408, 192] on div "2 strefy 16+ Jamango, Relax" at bounding box center [548, 169] width 839 height 84
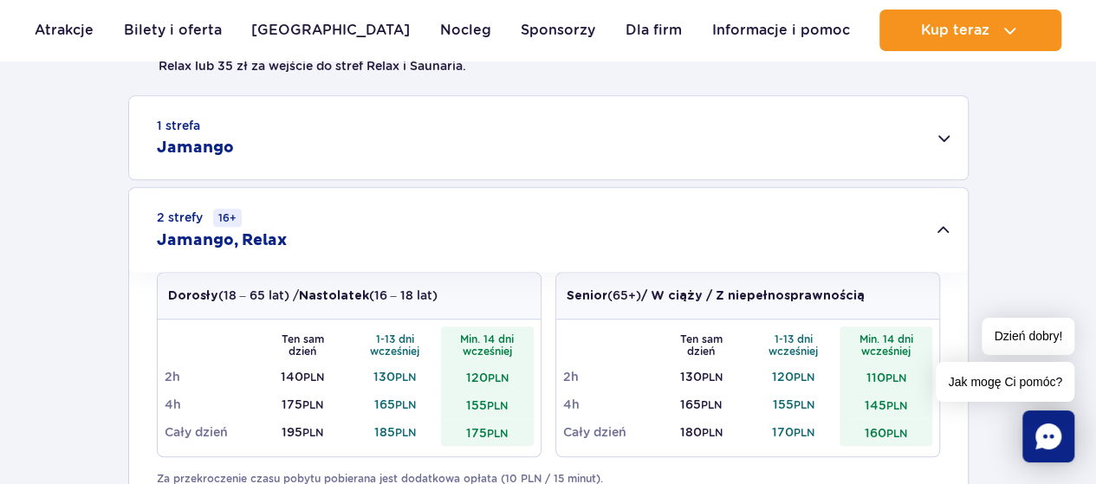
scroll to position [520, 0]
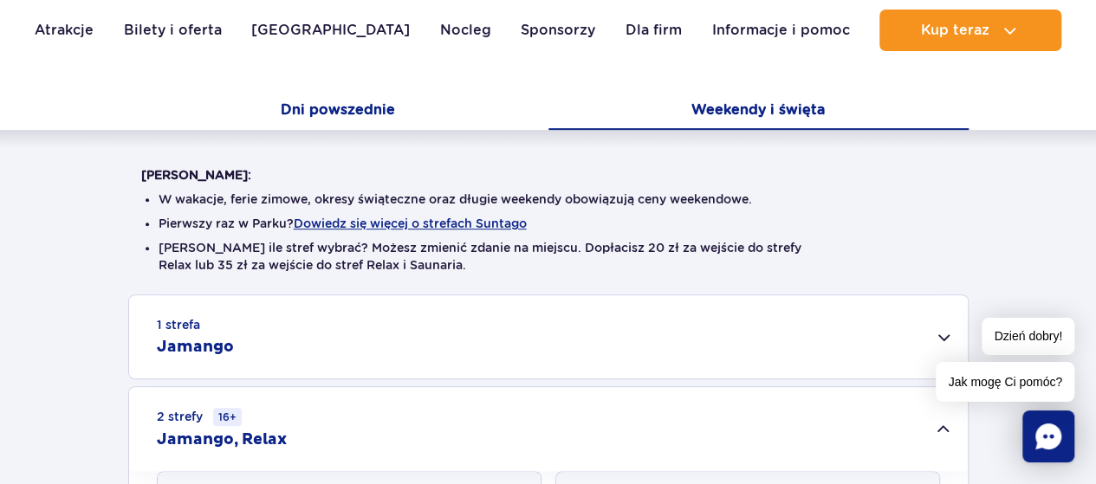
click at [306, 104] on button "Dni powszednie" at bounding box center [338, 112] width 420 height 36
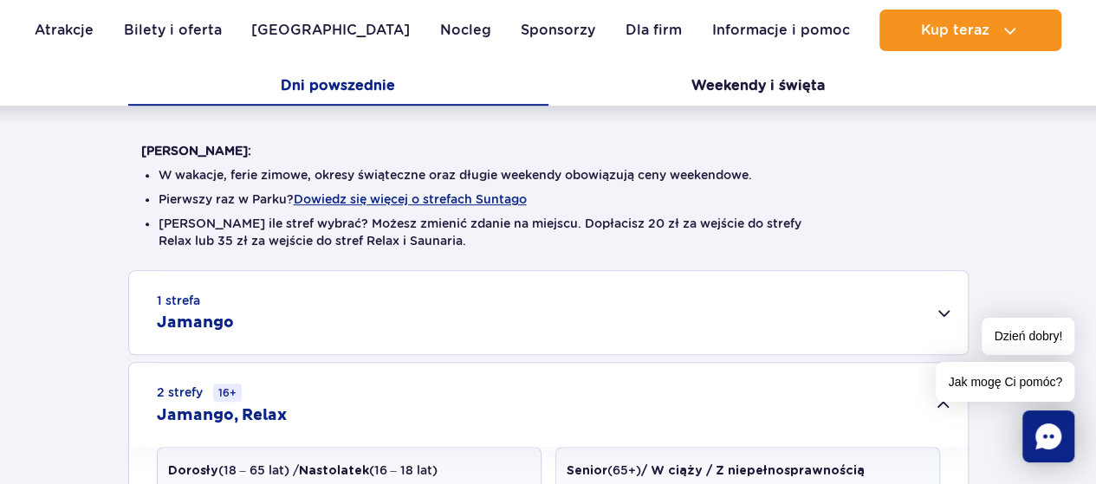
scroll to position [260, 0]
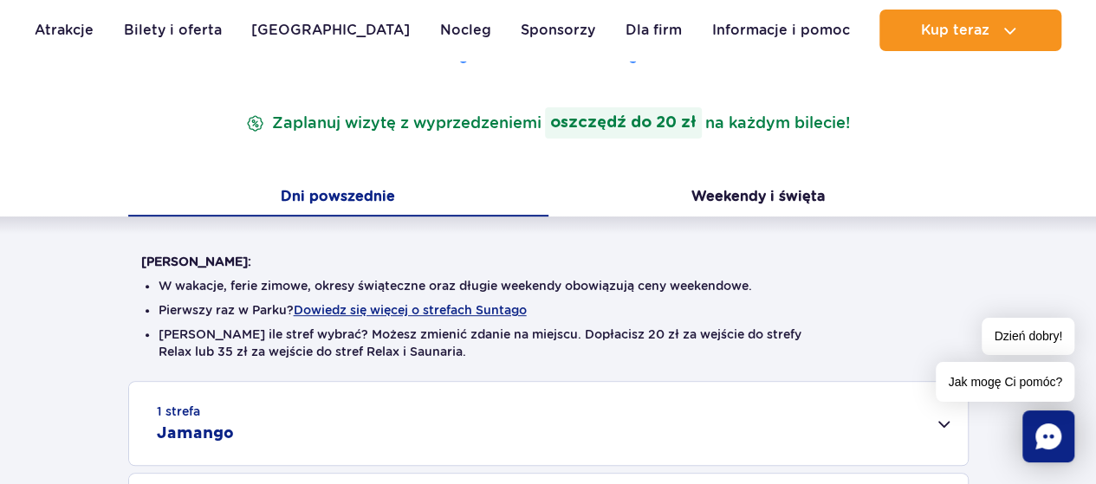
click at [864, 159] on div "Cennik Zaplanuj wizytę z wyprzedzeniem i oszczędź do 20 zł na każdym bilecie!" at bounding box center [548, 100] width 841 height 159
click at [766, 196] on button "Weekendy i święta" at bounding box center [759, 198] width 420 height 36
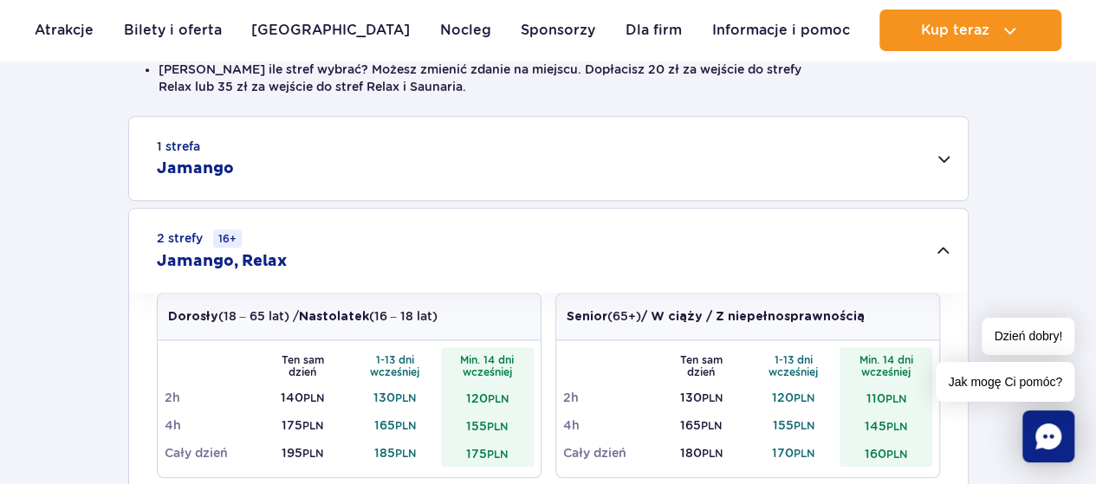
scroll to position [607, 0]
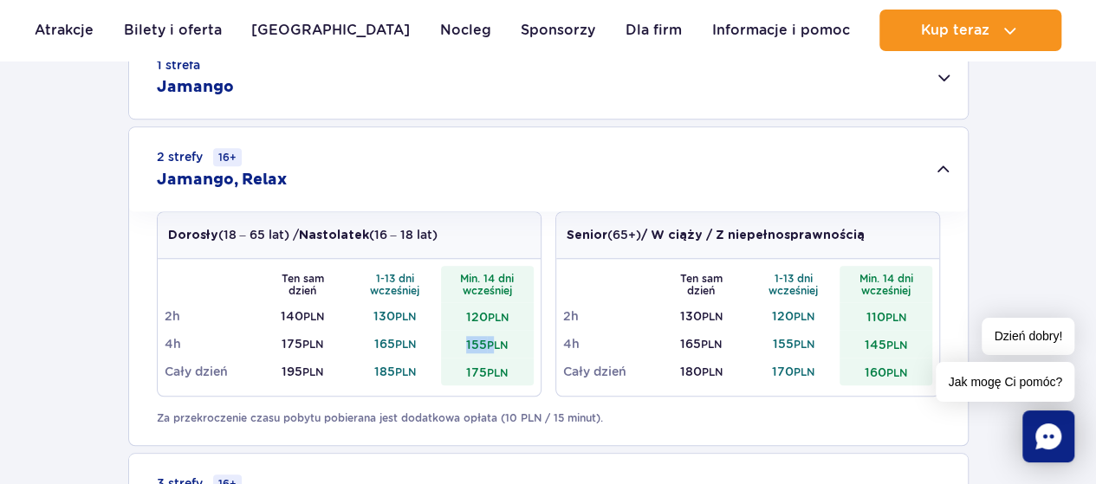
drag, startPoint x: 455, startPoint y: 334, endPoint x: 493, endPoint y: 334, distance: 38.1
click at [493, 334] on td "155 PLN" at bounding box center [487, 344] width 93 height 28
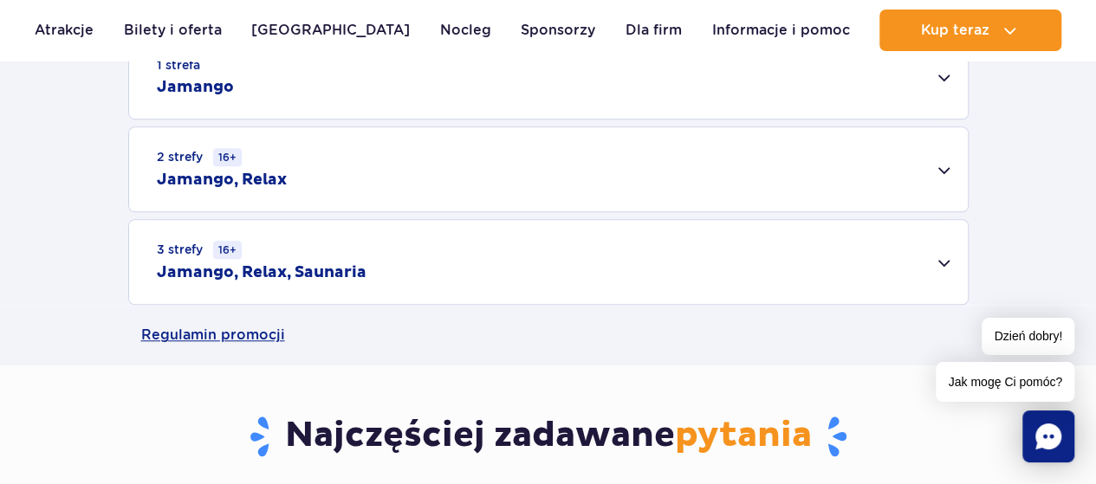
click at [494, 305] on div "1 strefa Jamango Dorosły (18 – 65 lat) / Nastolatek (16 – 18 lat) Ten sam dzień…" at bounding box center [548, 170] width 1096 height 270
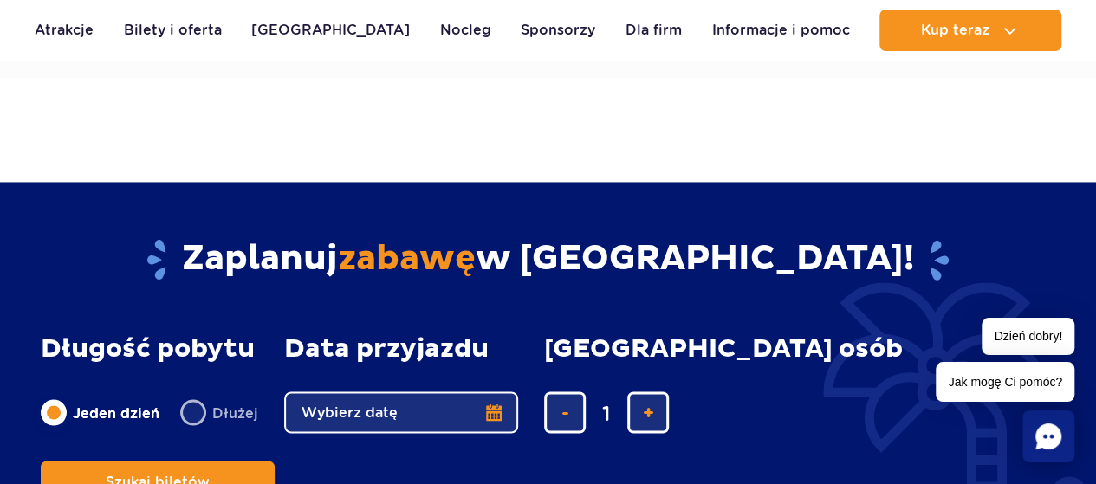
scroll to position [939, 0]
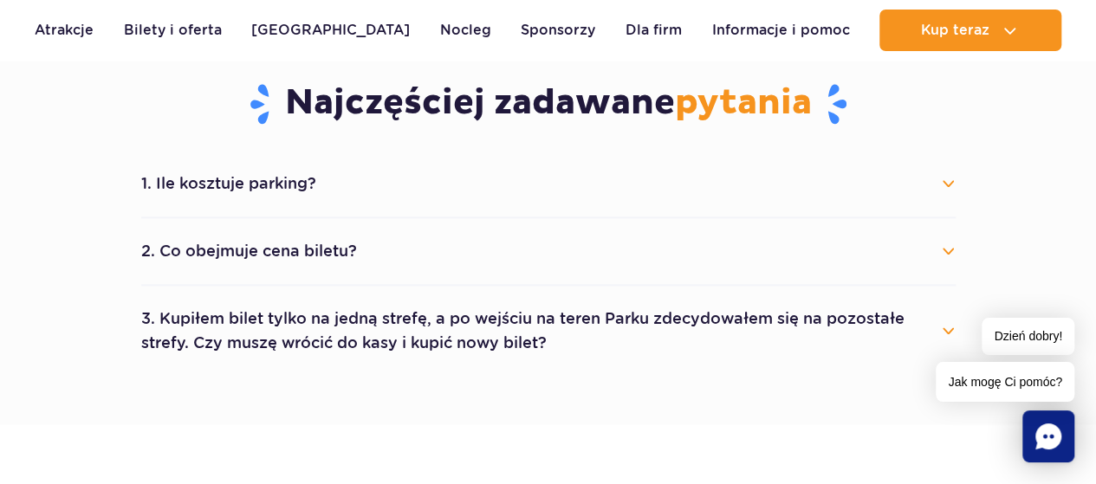
click at [374, 240] on button "2. Co obejmuje cena biletu?" at bounding box center [548, 251] width 815 height 38
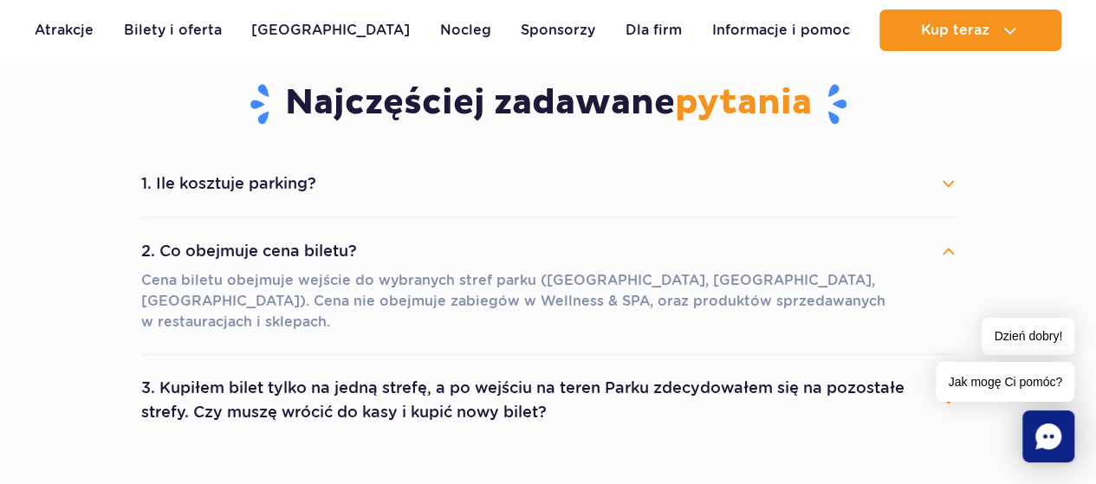
drag, startPoint x: 374, startPoint y: 240, endPoint x: 365, endPoint y: 179, distance: 61.3
click at [372, 238] on button "2. Co obejmuje cena biletu?" at bounding box center [548, 251] width 815 height 38
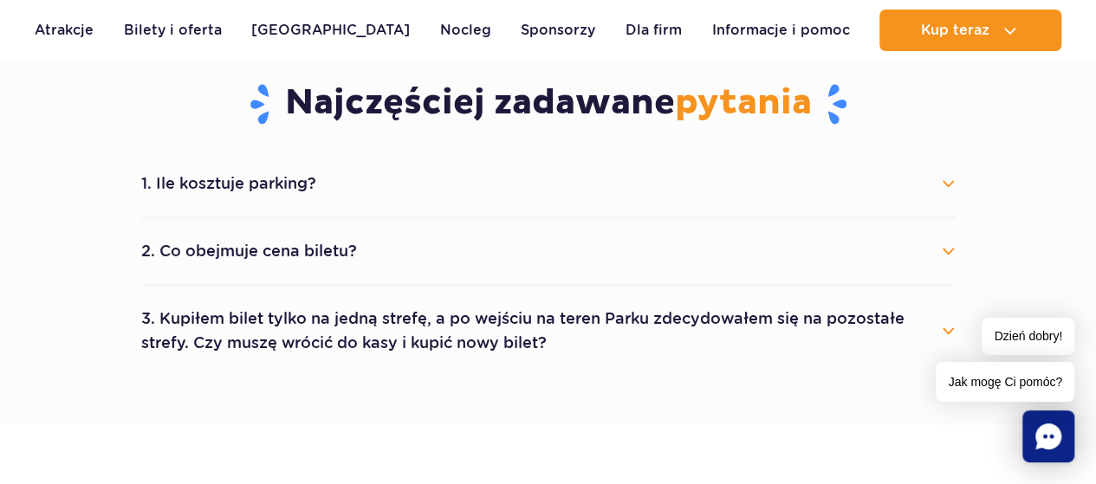
click at [363, 167] on button "1. Ile kosztuje parking?" at bounding box center [548, 184] width 815 height 38
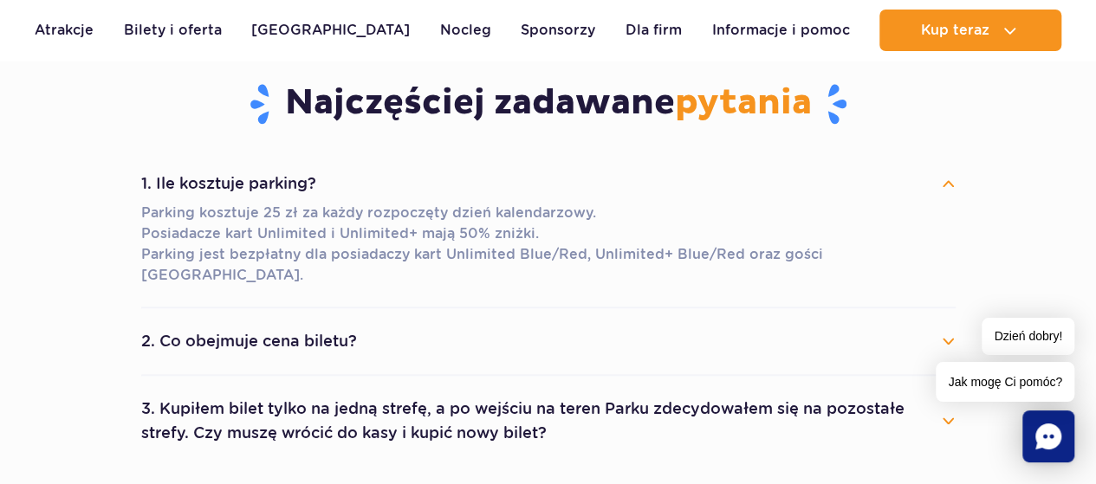
click at [363, 167] on button "1. Ile kosztuje parking?" at bounding box center [548, 184] width 815 height 38
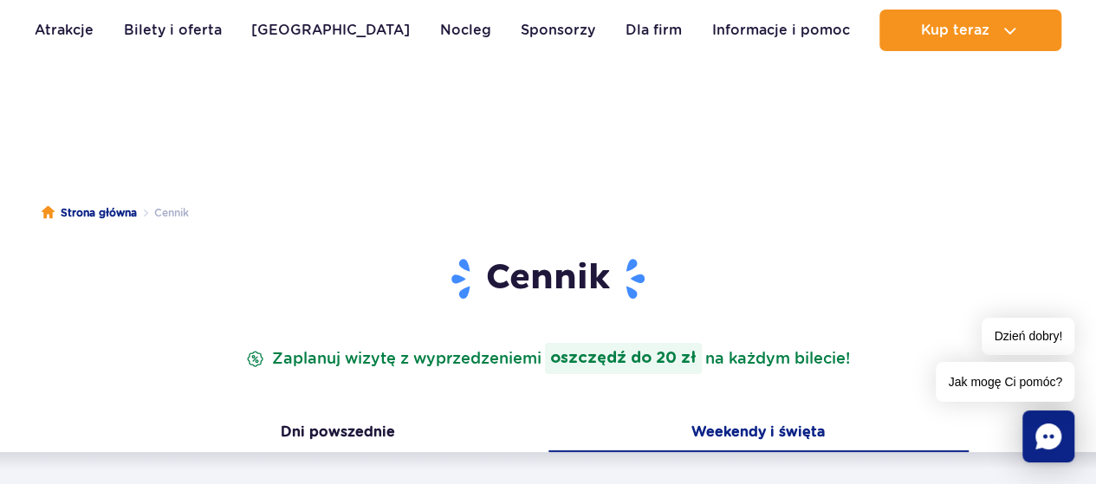
scroll to position [0, 0]
